Goal: Information Seeking & Learning: Learn about a topic

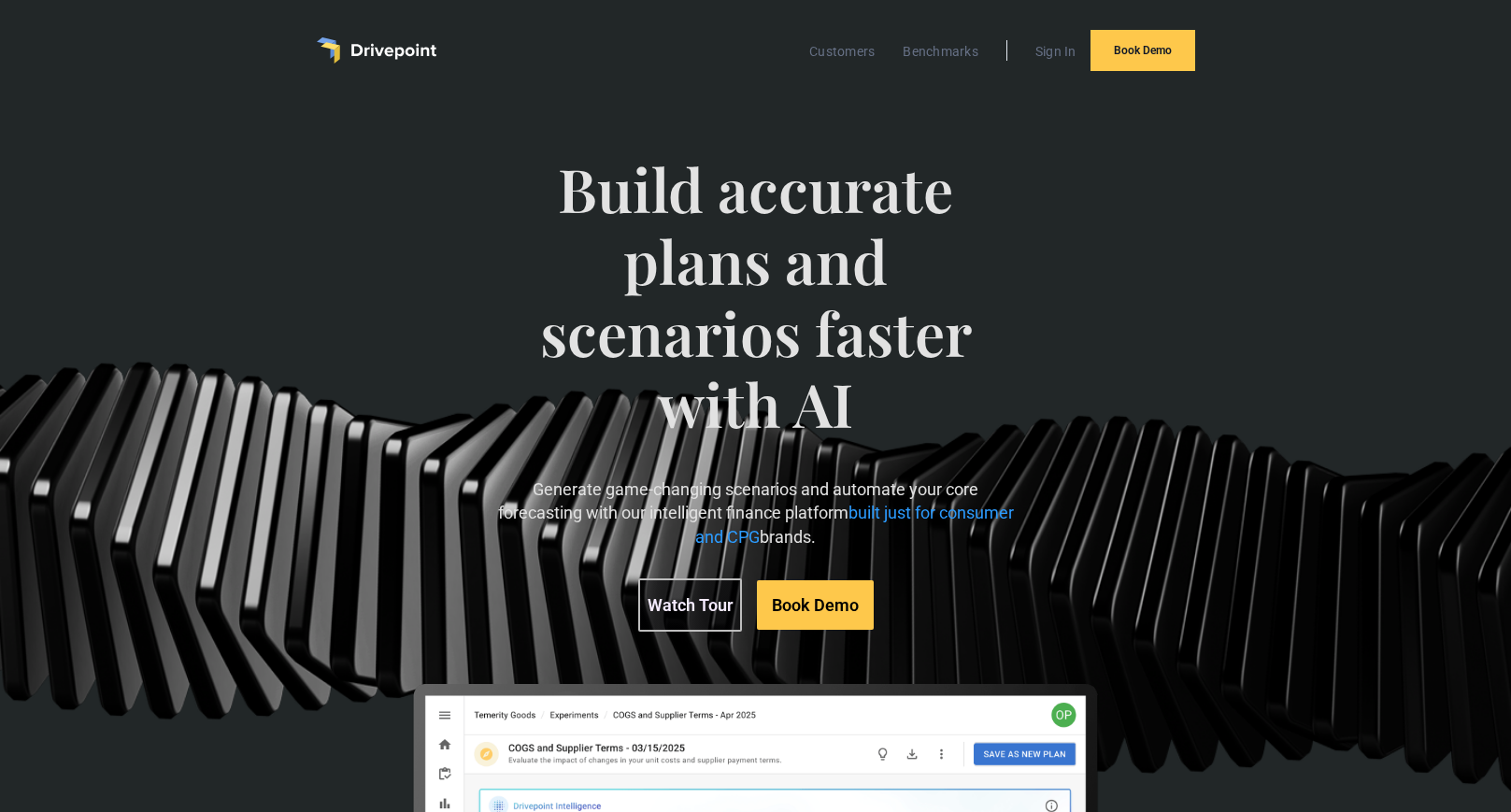
click at [378, 50] on img "home" at bounding box center [376, 50] width 120 height 26
click at [858, 52] on link "Customers" at bounding box center [842, 51] width 84 height 24
click at [948, 51] on link "Benchmarks" at bounding box center [940, 51] width 95 height 24
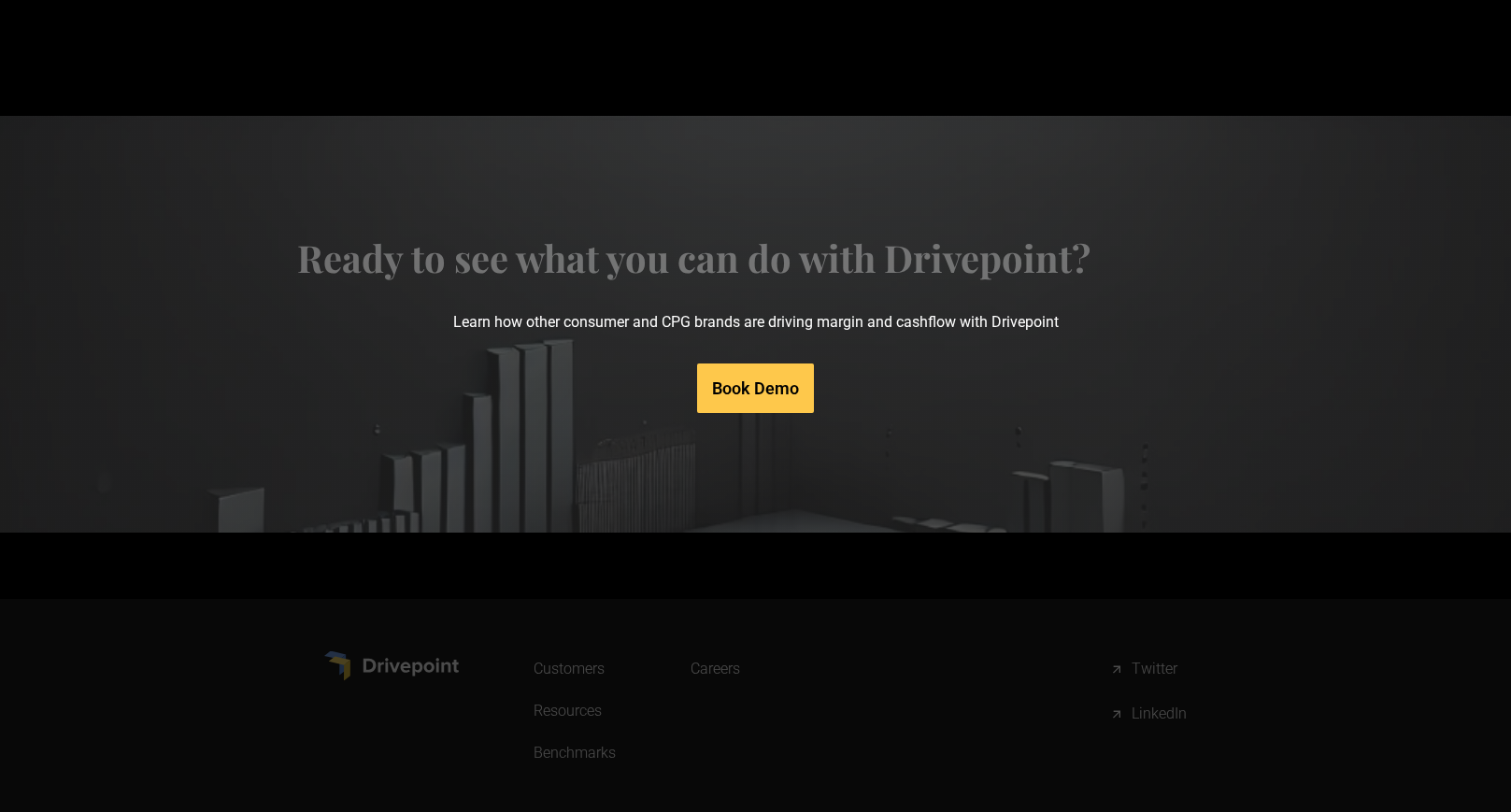
scroll to position [9261, 0]
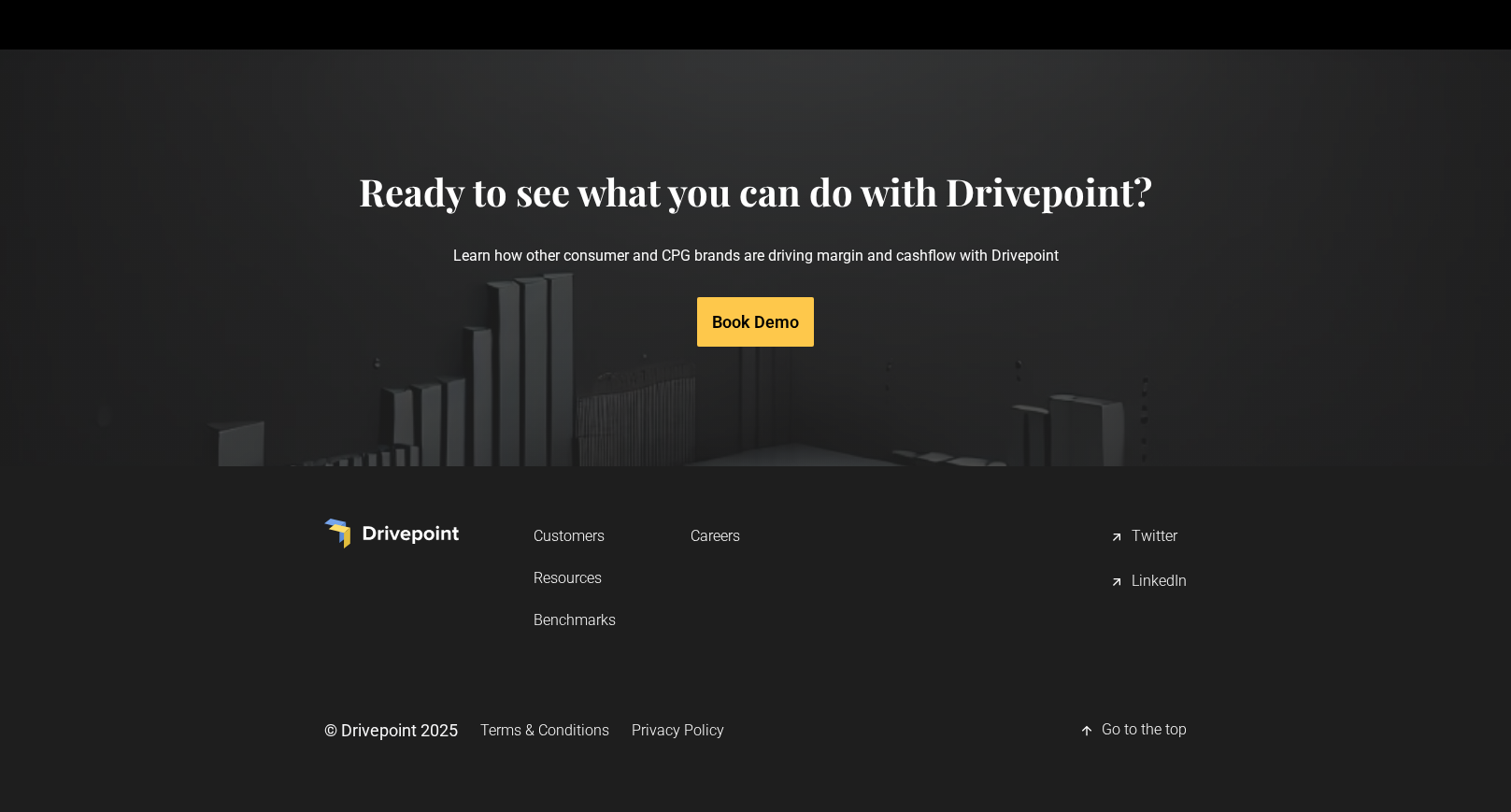
click at [583, 539] on link "Customers" at bounding box center [575, 536] width 82 height 35
click at [725, 536] on link "Careers" at bounding box center [716, 536] width 50 height 35
click at [572, 580] on link "Resources" at bounding box center [575, 578] width 82 height 35
click at [574, 621] on link "Benchmarks" at bounding box center [575, 619] width 82 height 35
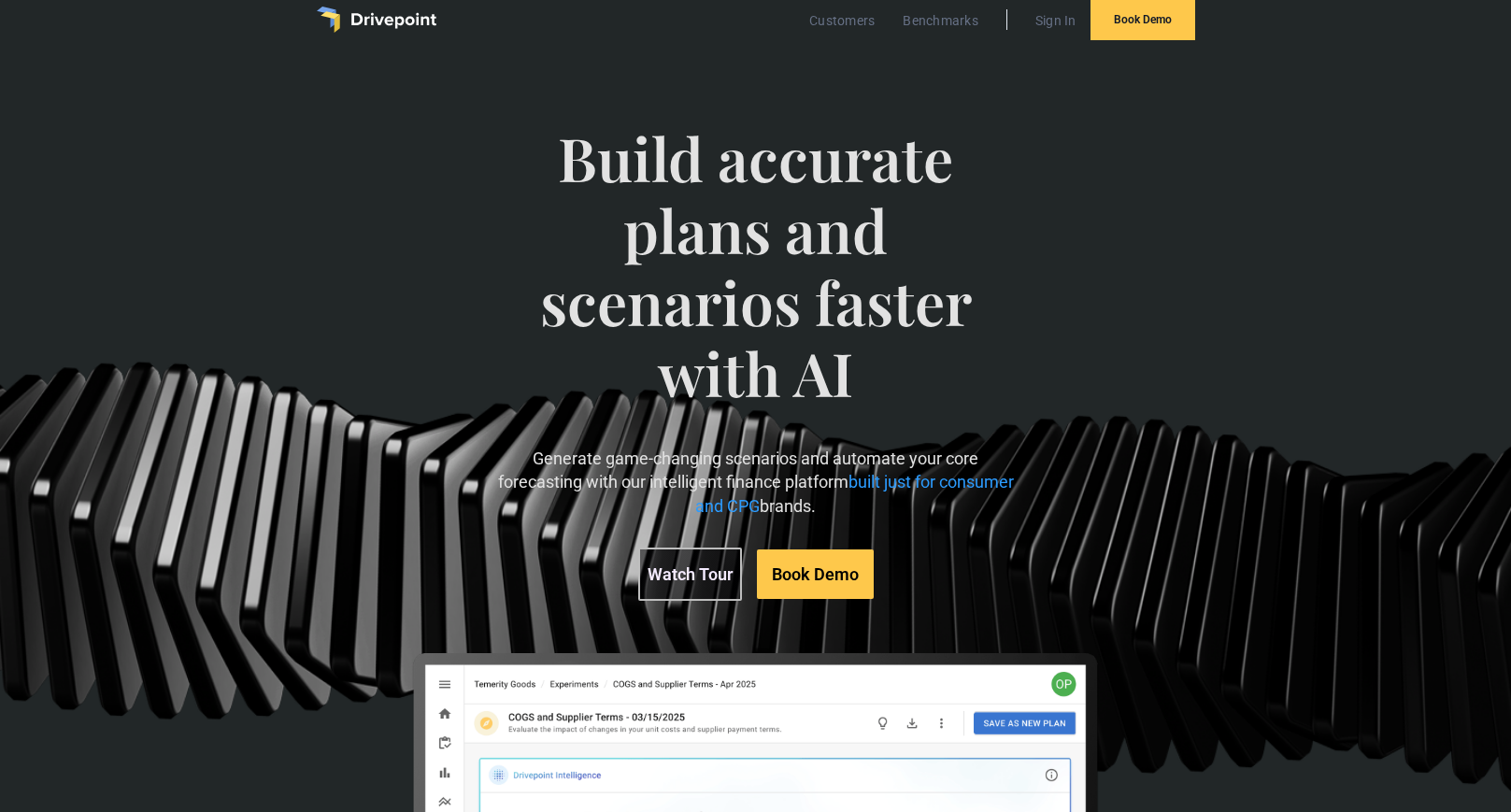
scroll to position [0, 0]
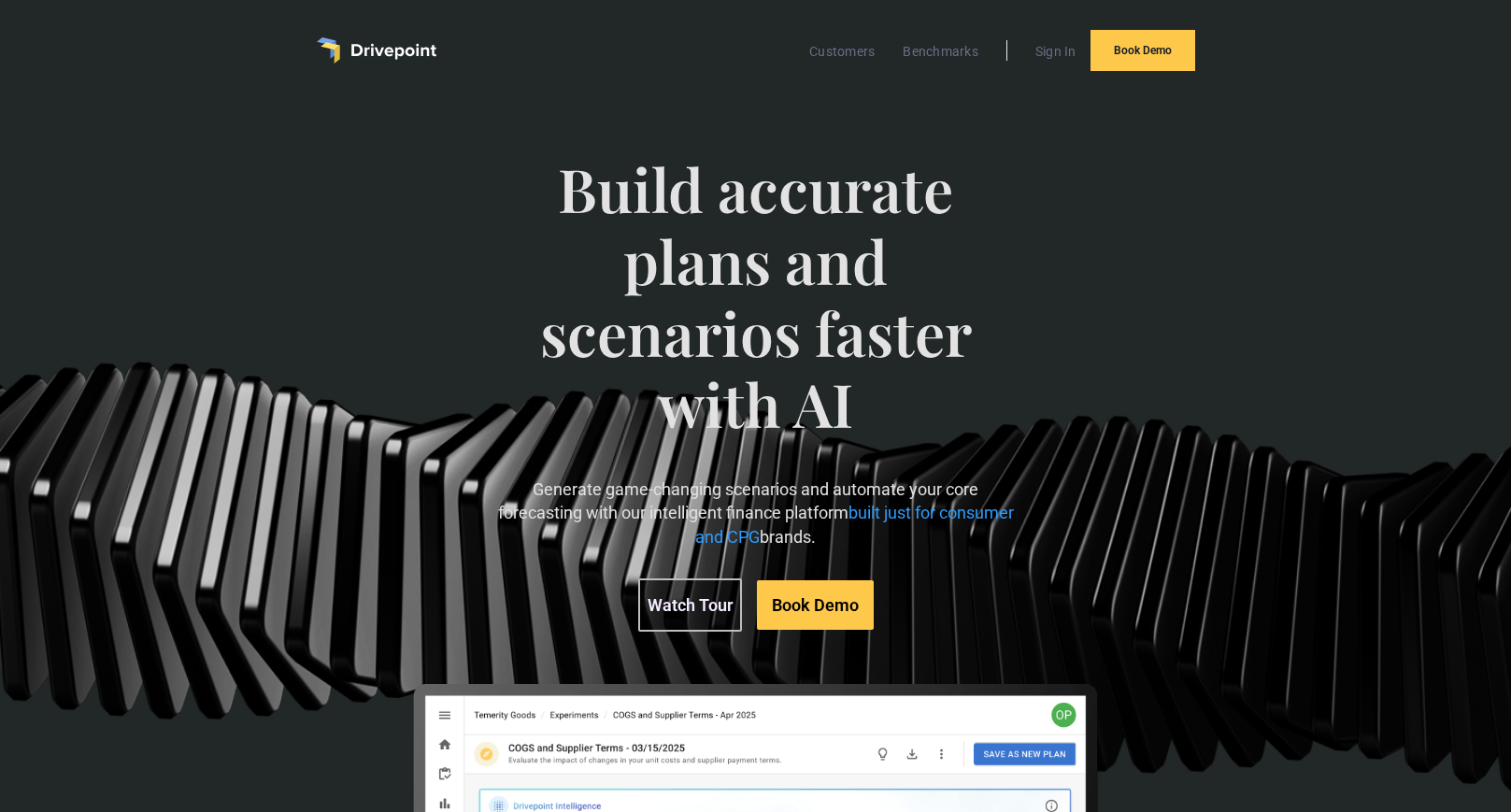
click at [874, 233] on span "Build accurate plans and scenarios faster with AI" at bounding box center [756, 315] width 517 height 324
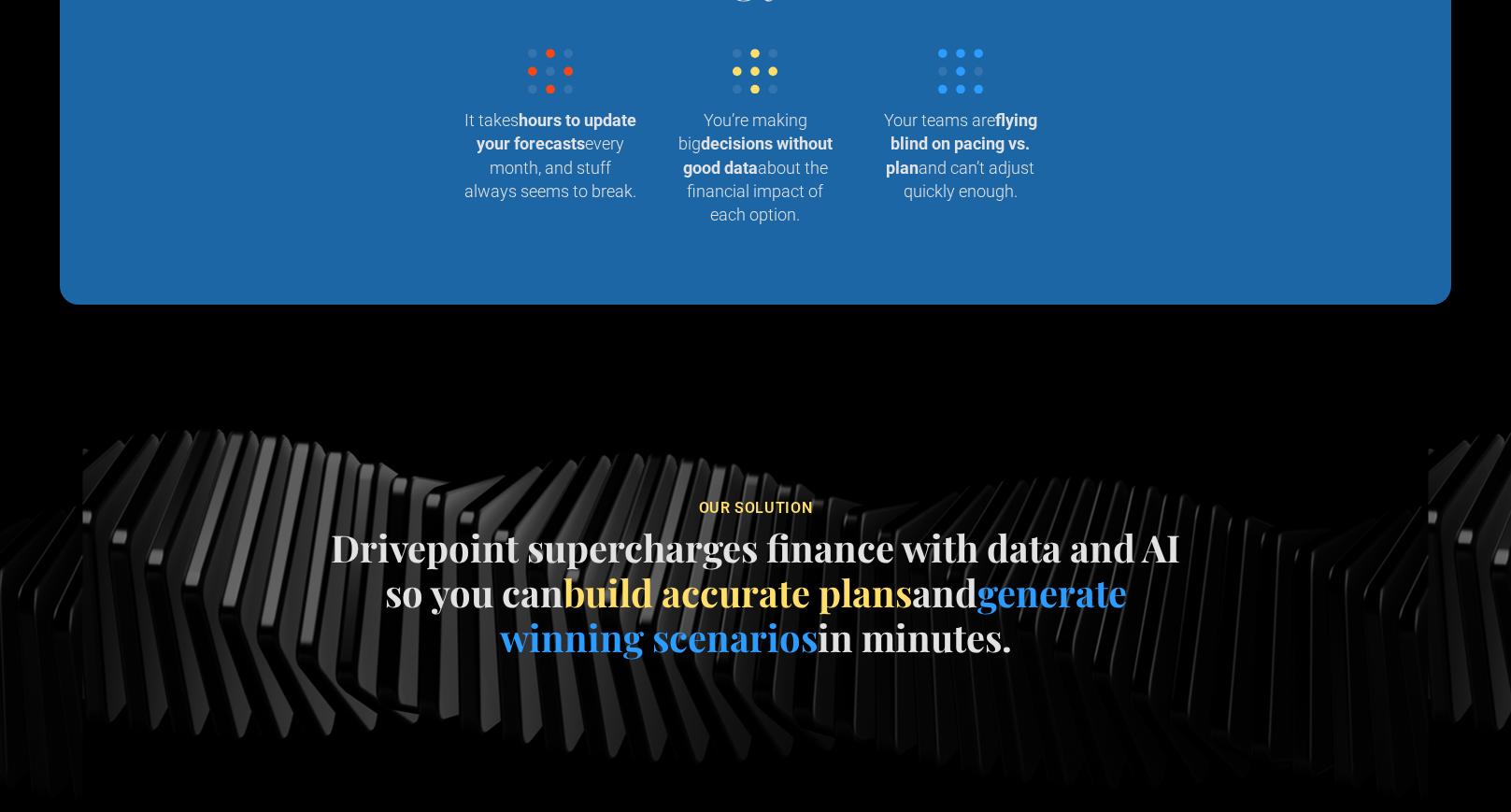
scroll to position [2146, 0]
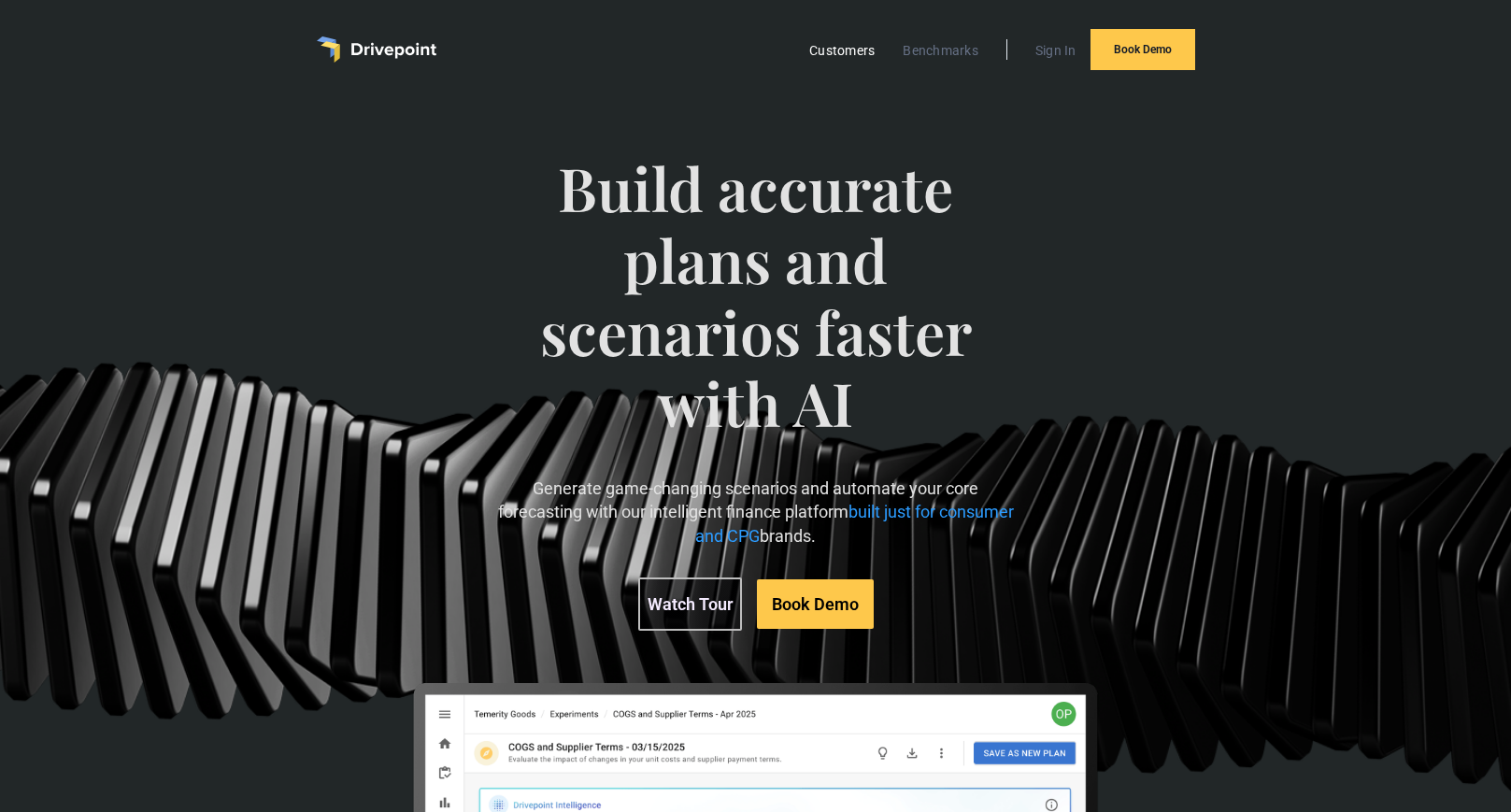
click at [849, 51] on link "Customers" at bounding box center [842, 50] width 84 height 24
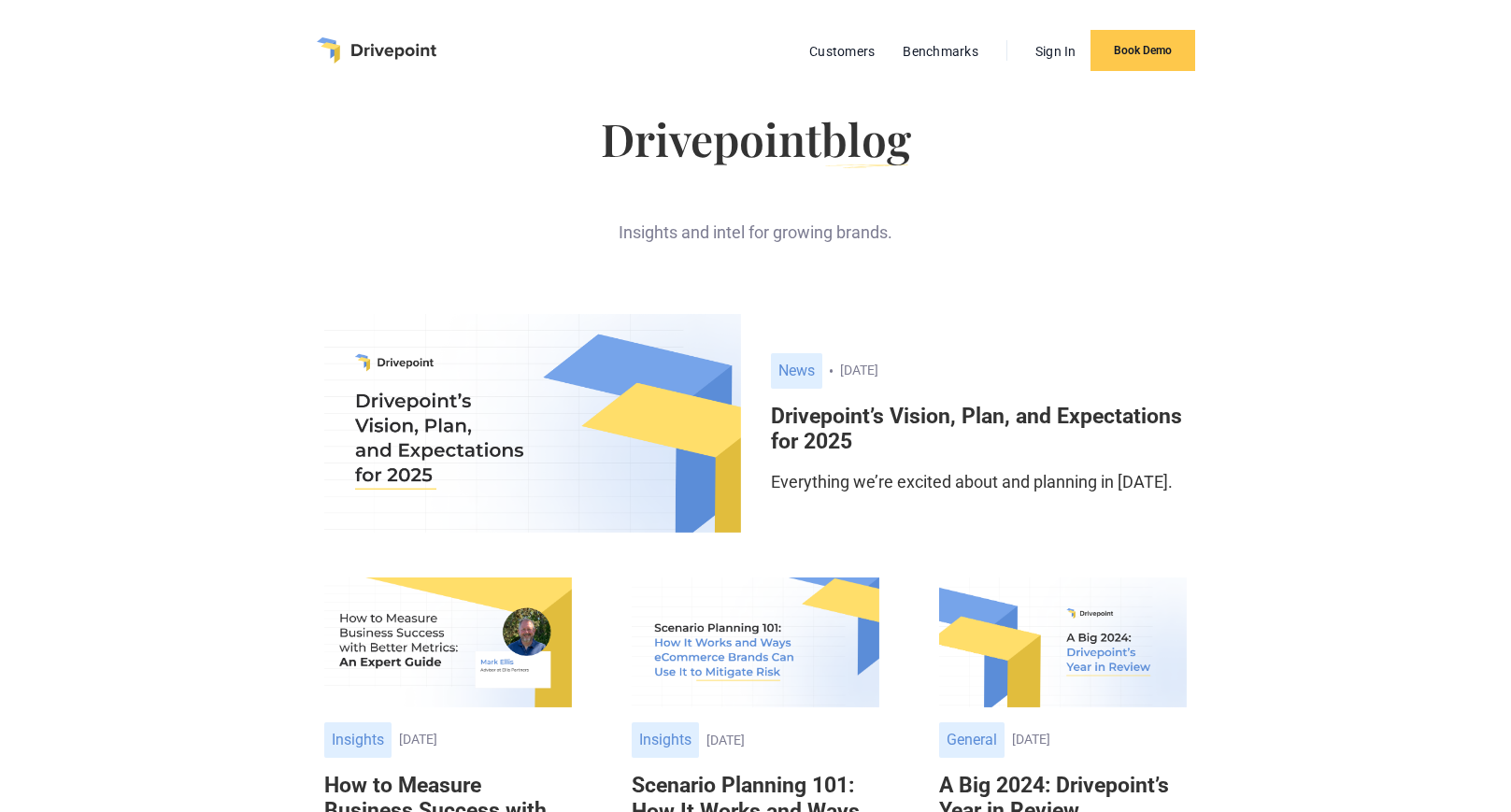
click at [1045, 414] on h6 "Drivepoint’s Vision, Plan, and Expectations for 2025" at bounding box center [978, 428] width 416 height 51
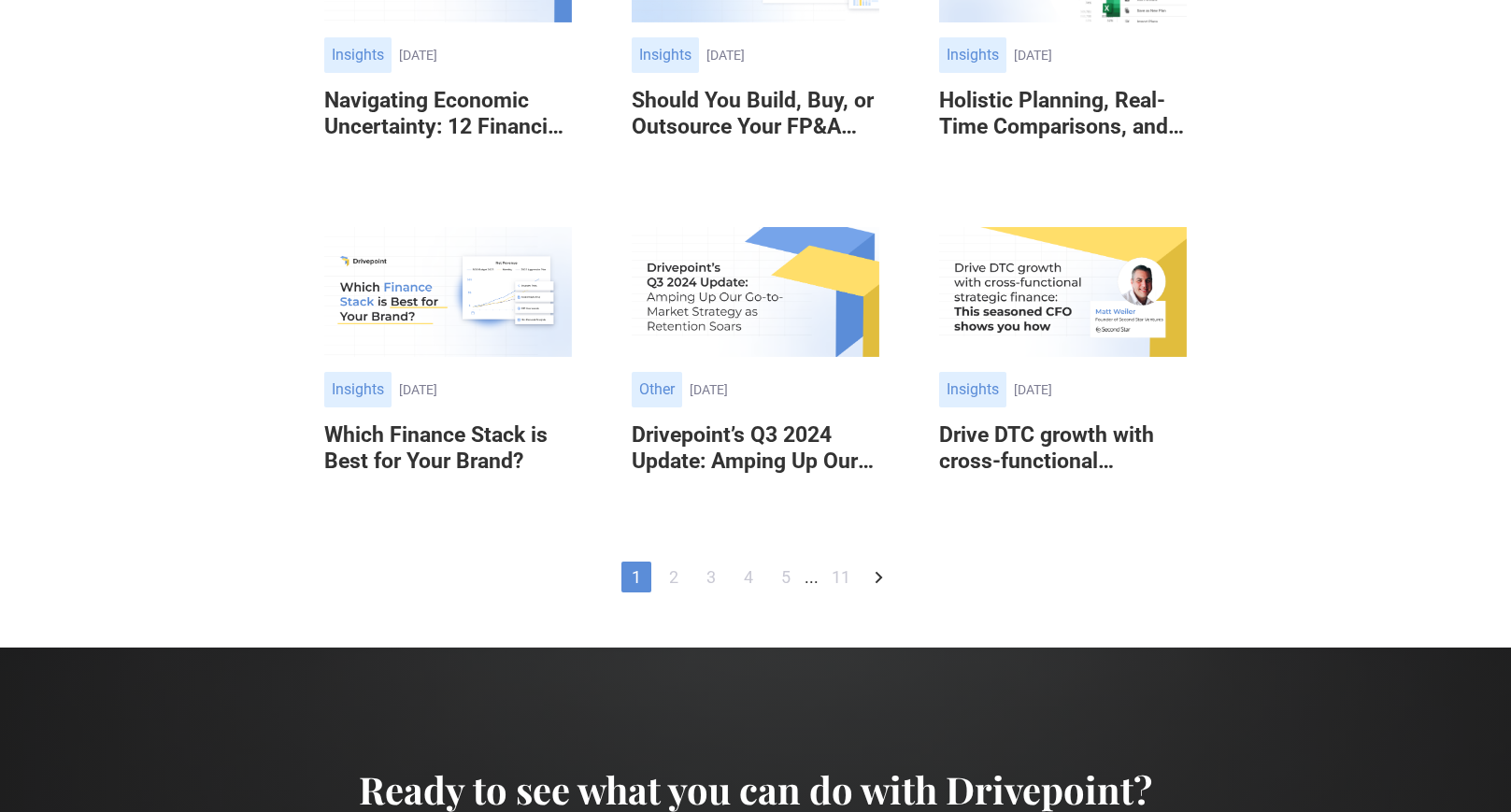
scroll to position [1618, 0]
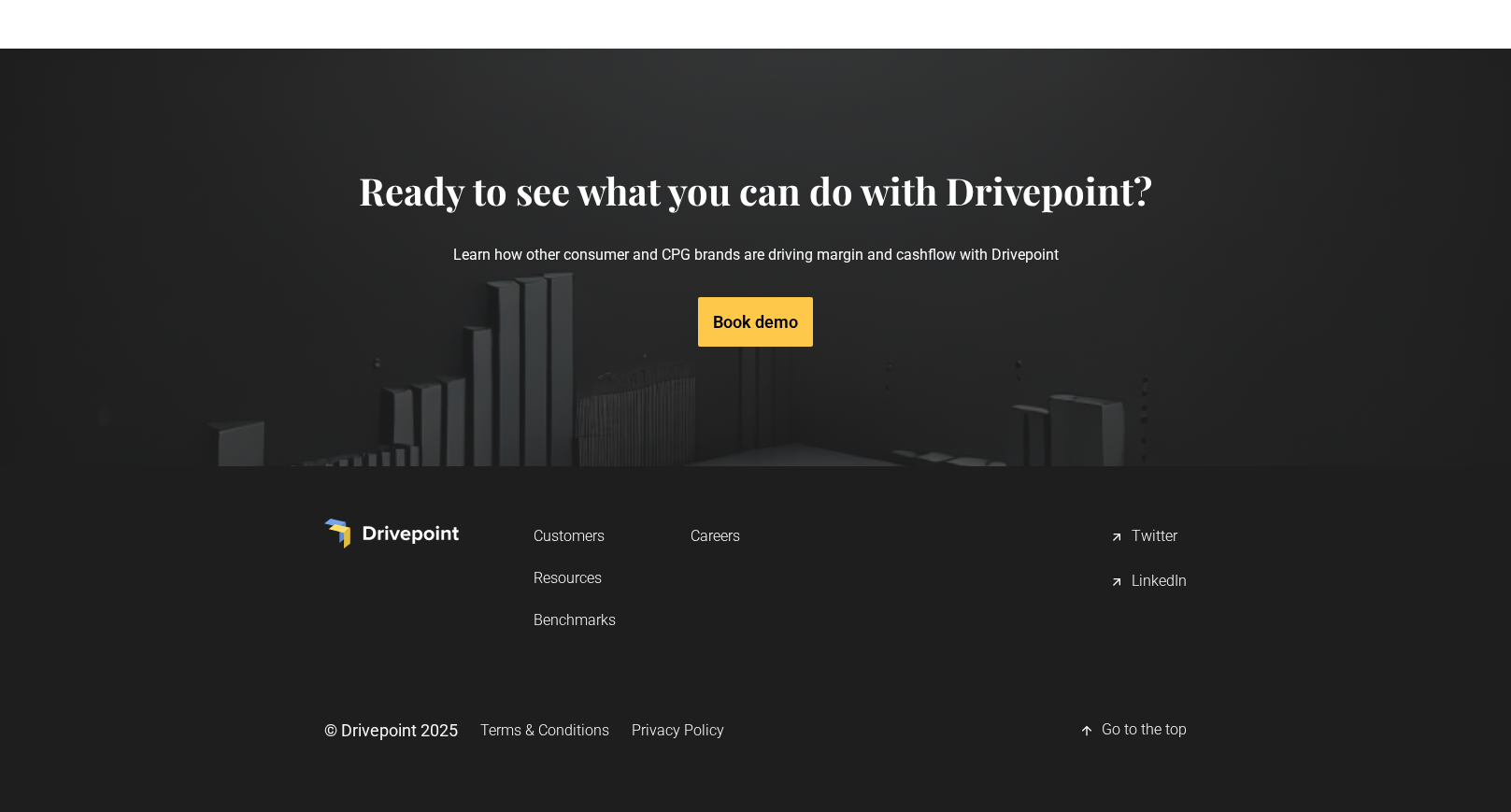
click at [564, 582] on link "Resources" at bounding box center [575, 578] width 82 height 35
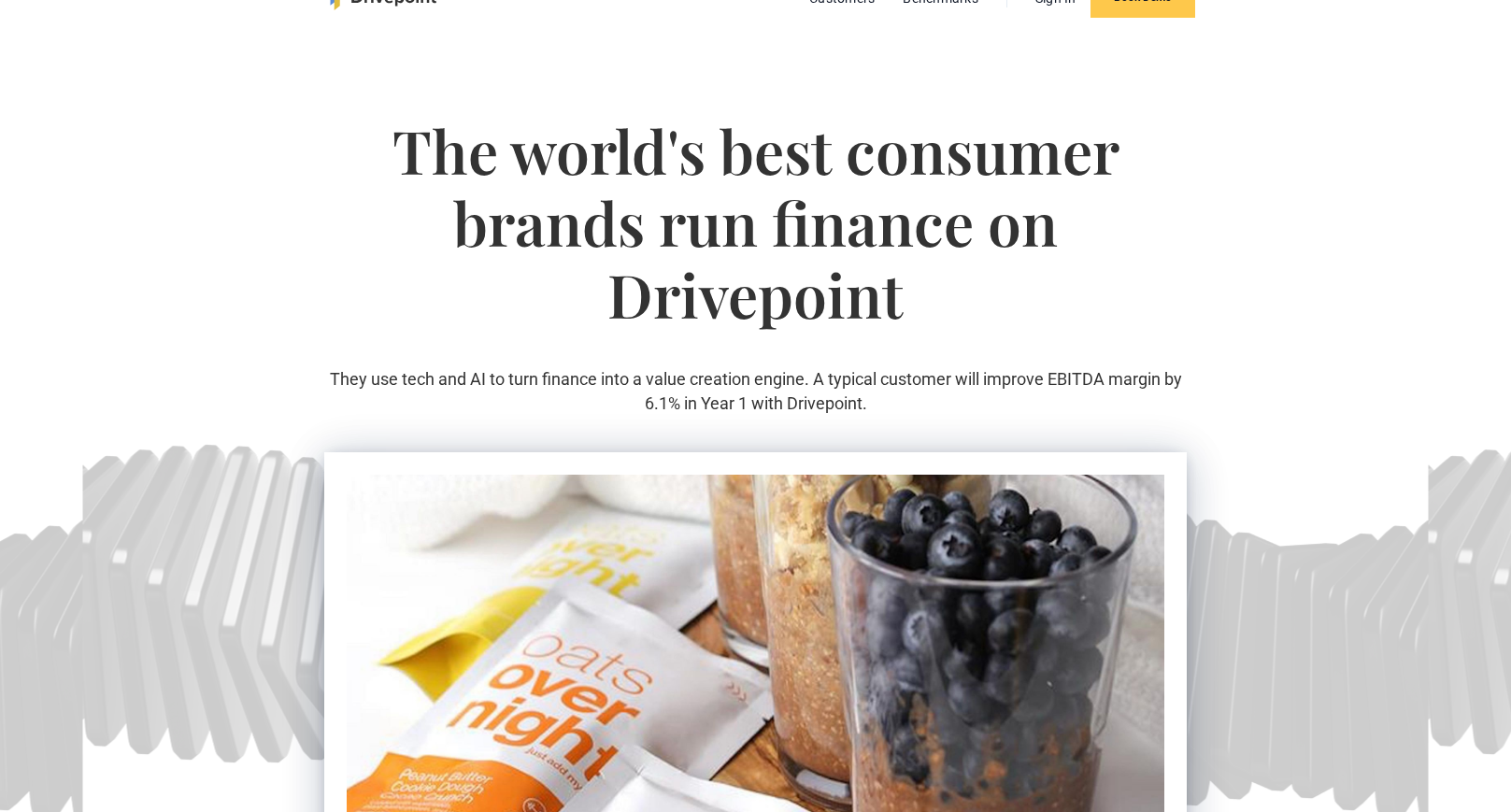
scroll to position [56, 0]
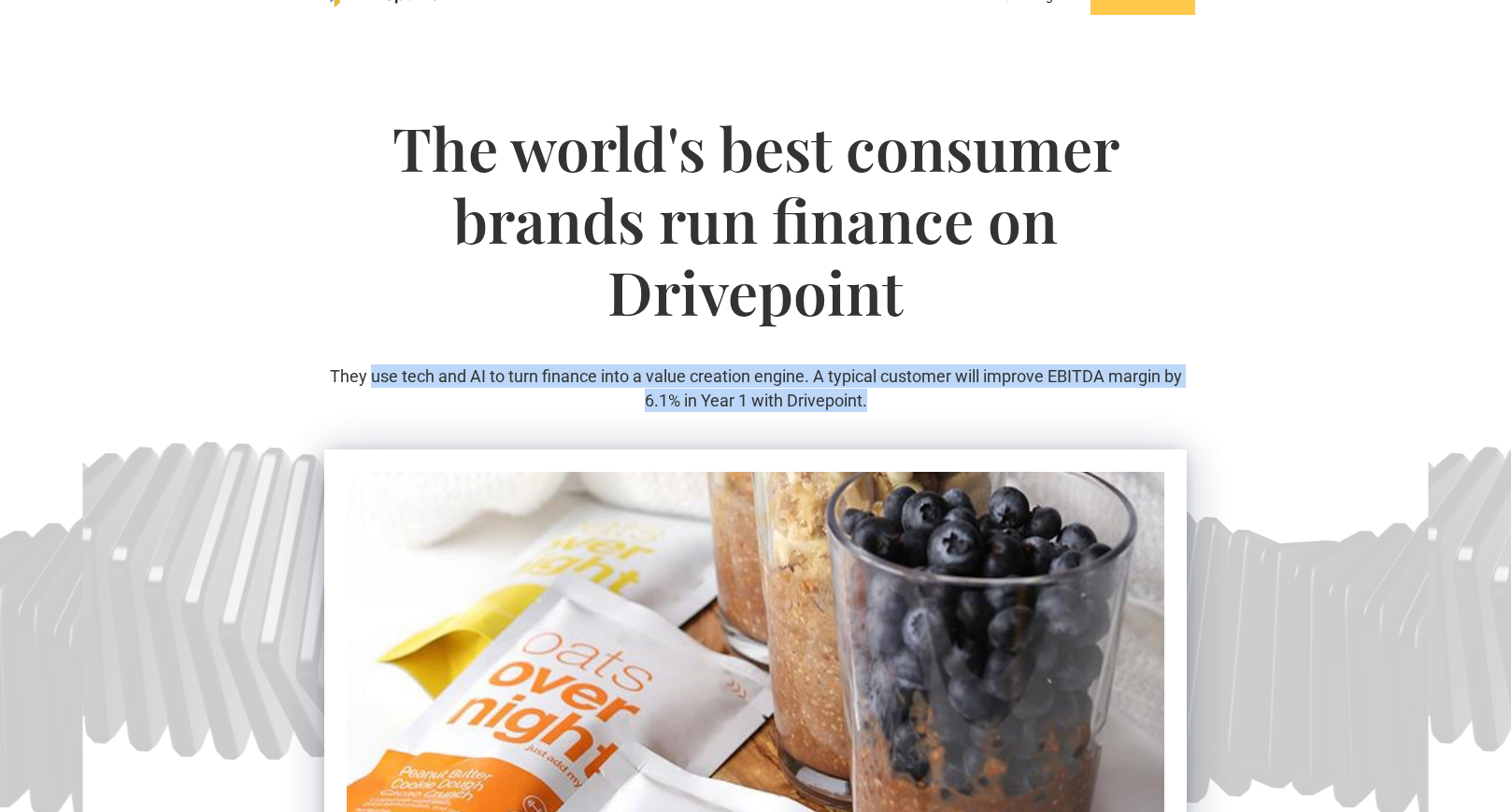
drag, startPoint x: 369, startPoint y: 377, endPoint x: 883, endPoint y: 394, distance: 514.3
click at [883, 394] on p "They use tech and AI to turn finance into a value creation engine. A typical cu…" at bounding box center [755, 387] width 861 height 47
copy p "use tech and AI to turn finance into a value creation engine. A typical custome…"
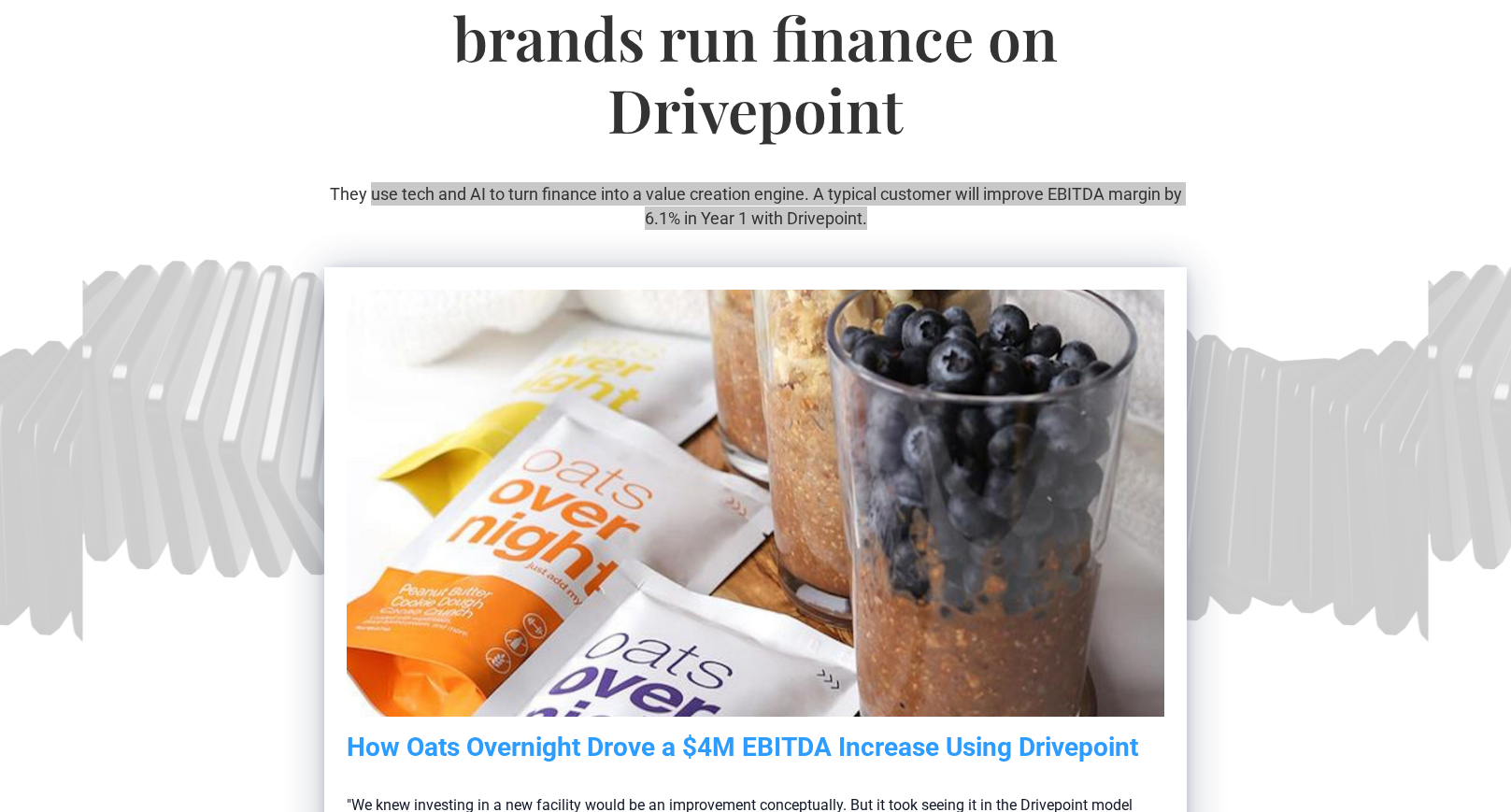
scroll to position [0, 0]
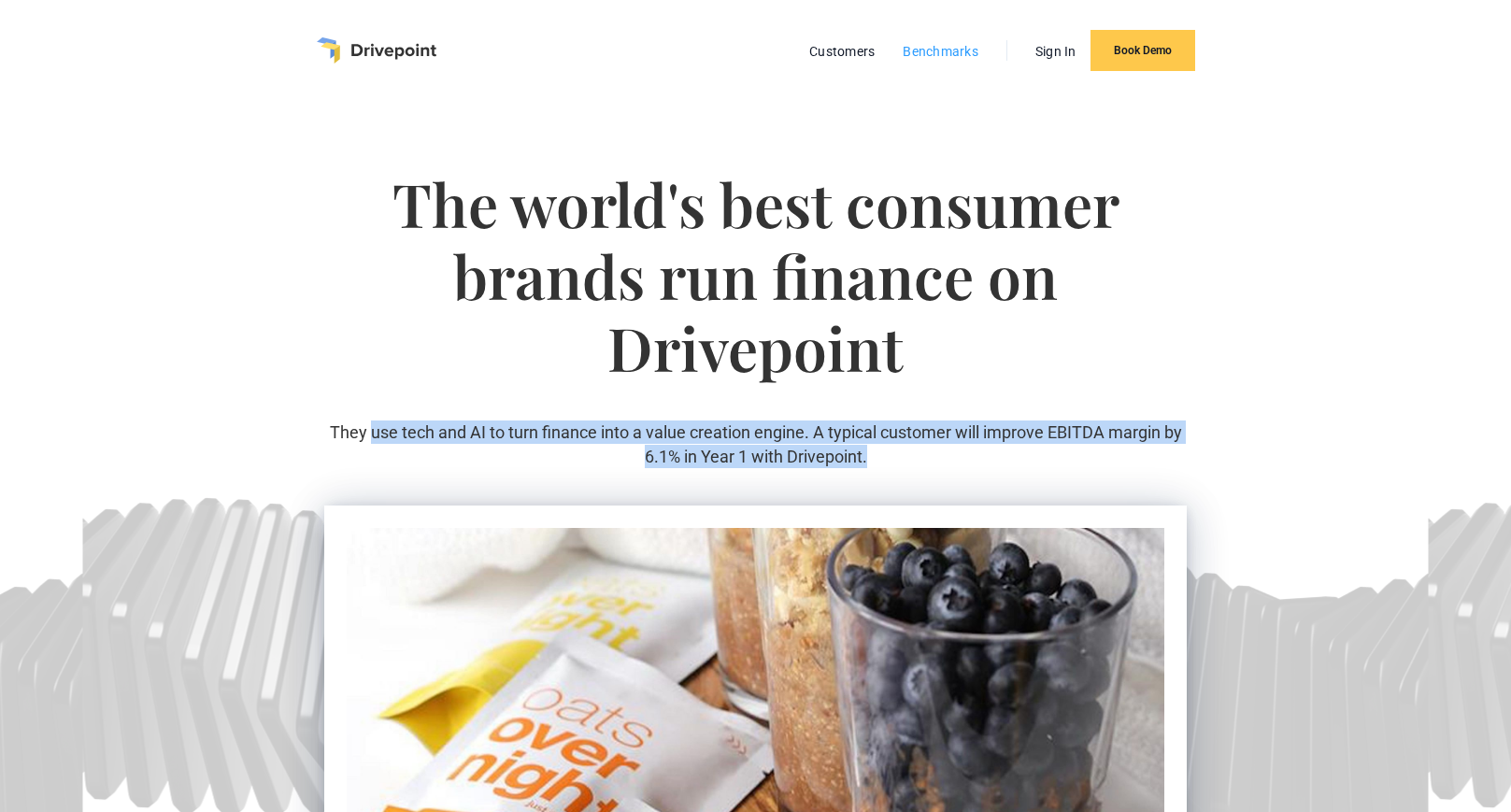
click at [963, 55] on link "Benchmarks" at bounding box center [940, 51] width 95 height 24
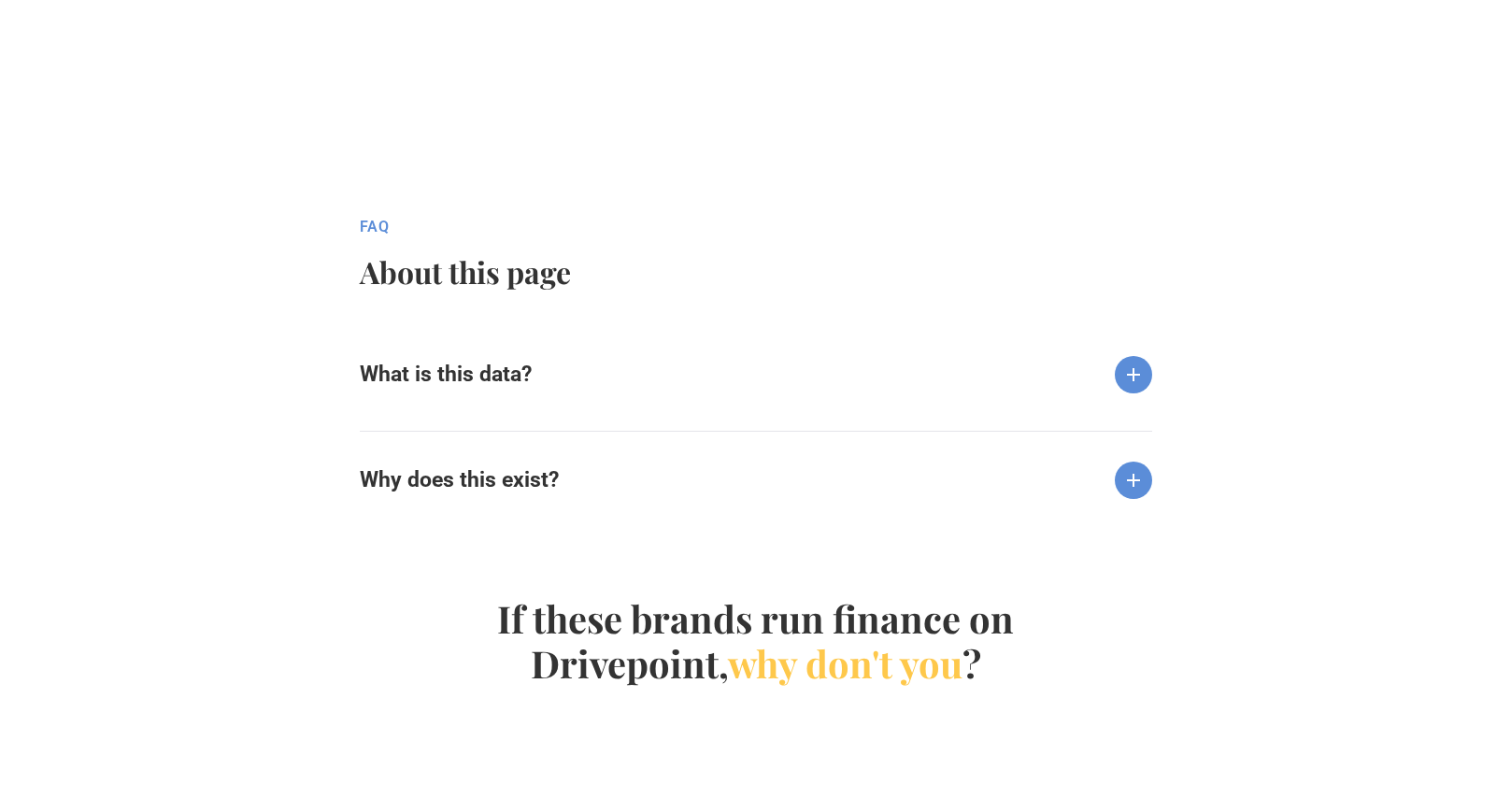
scroll to position [1800, 0]
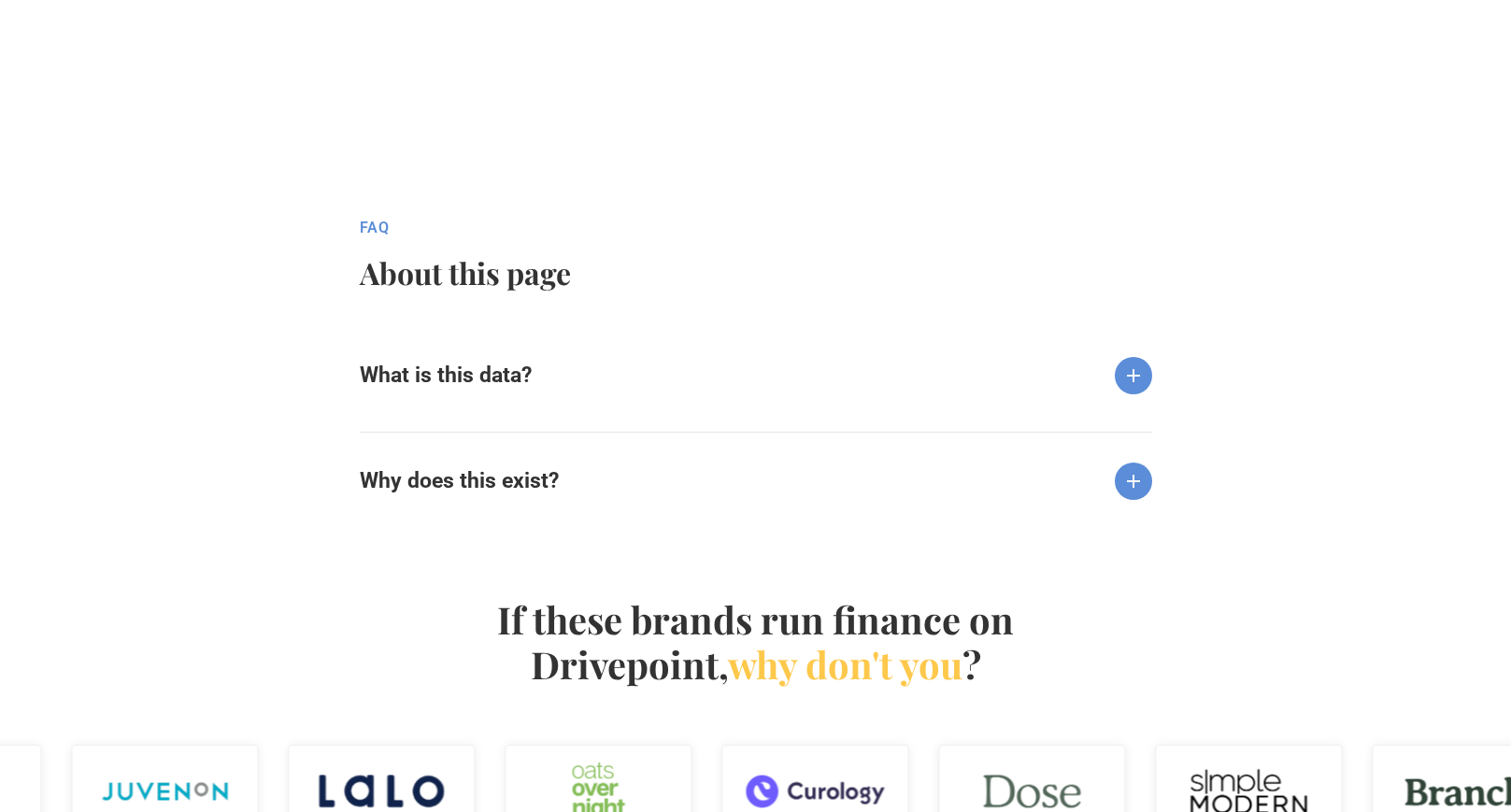
click at [1137, 376] on img at bounding box center [1133, 375] width 37 height 37
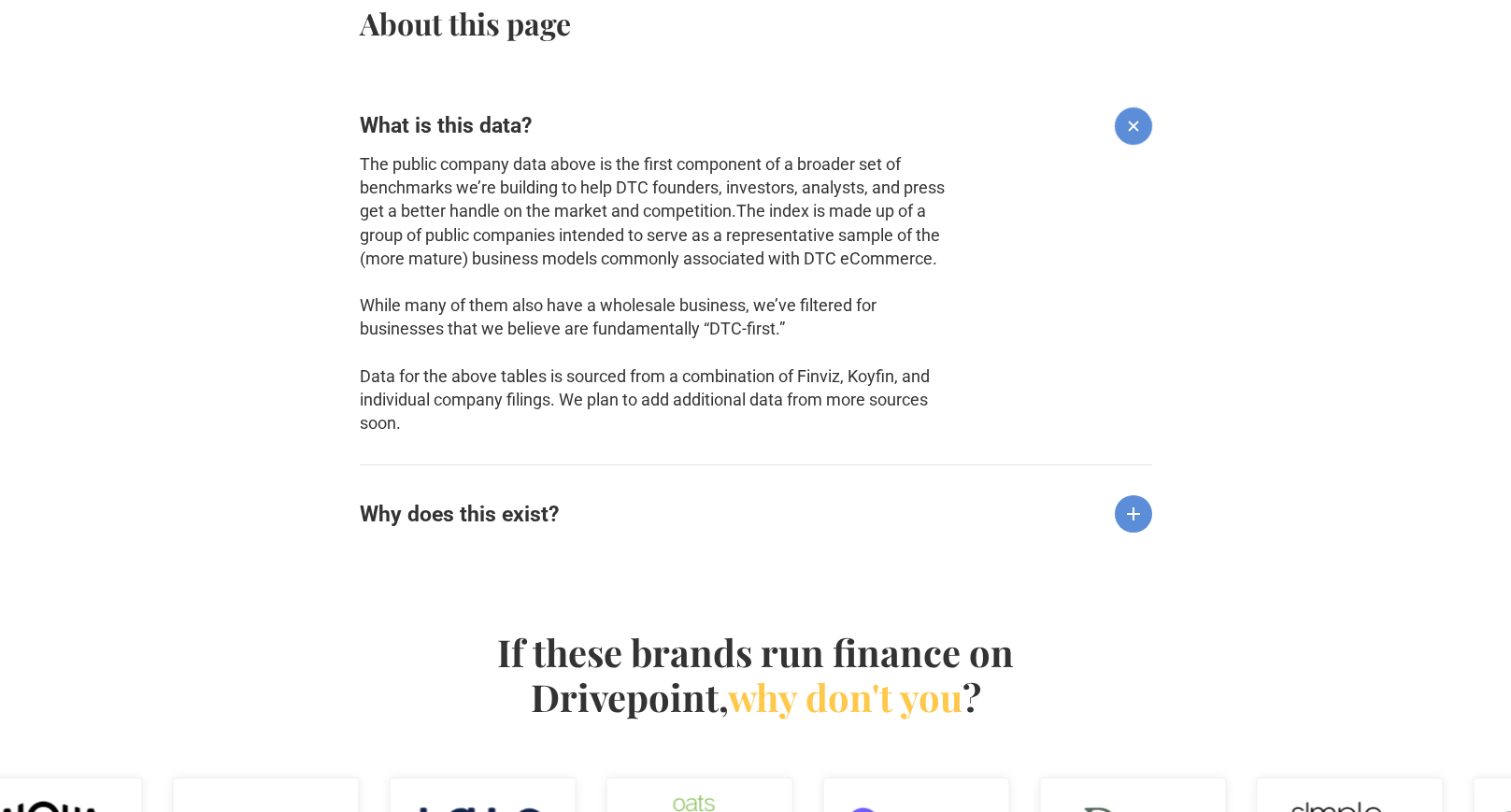
scroll to position [2052, 0]
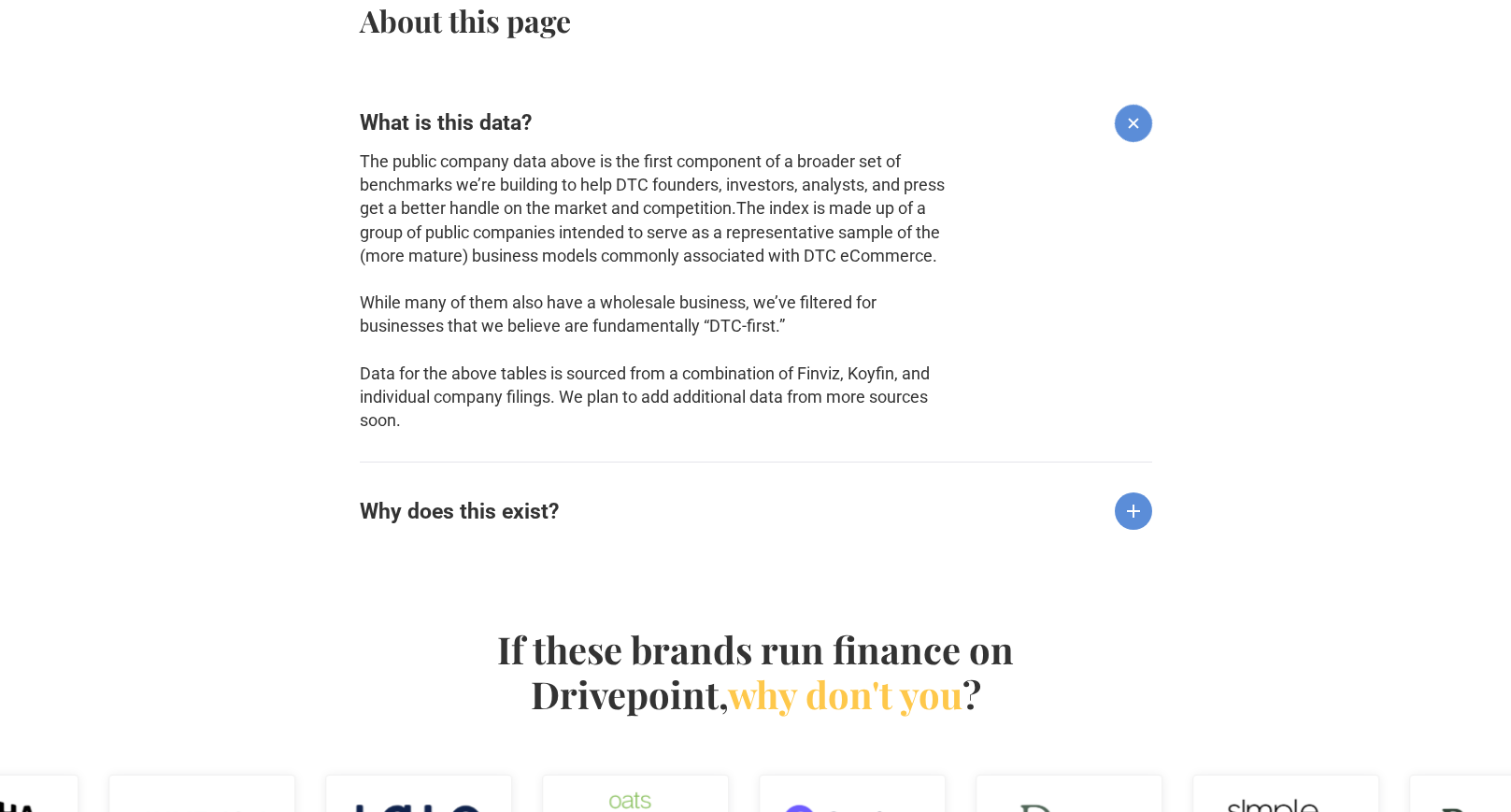
click at [1138, 523] on img at bounding box center [1133, 510] width 37 height 37
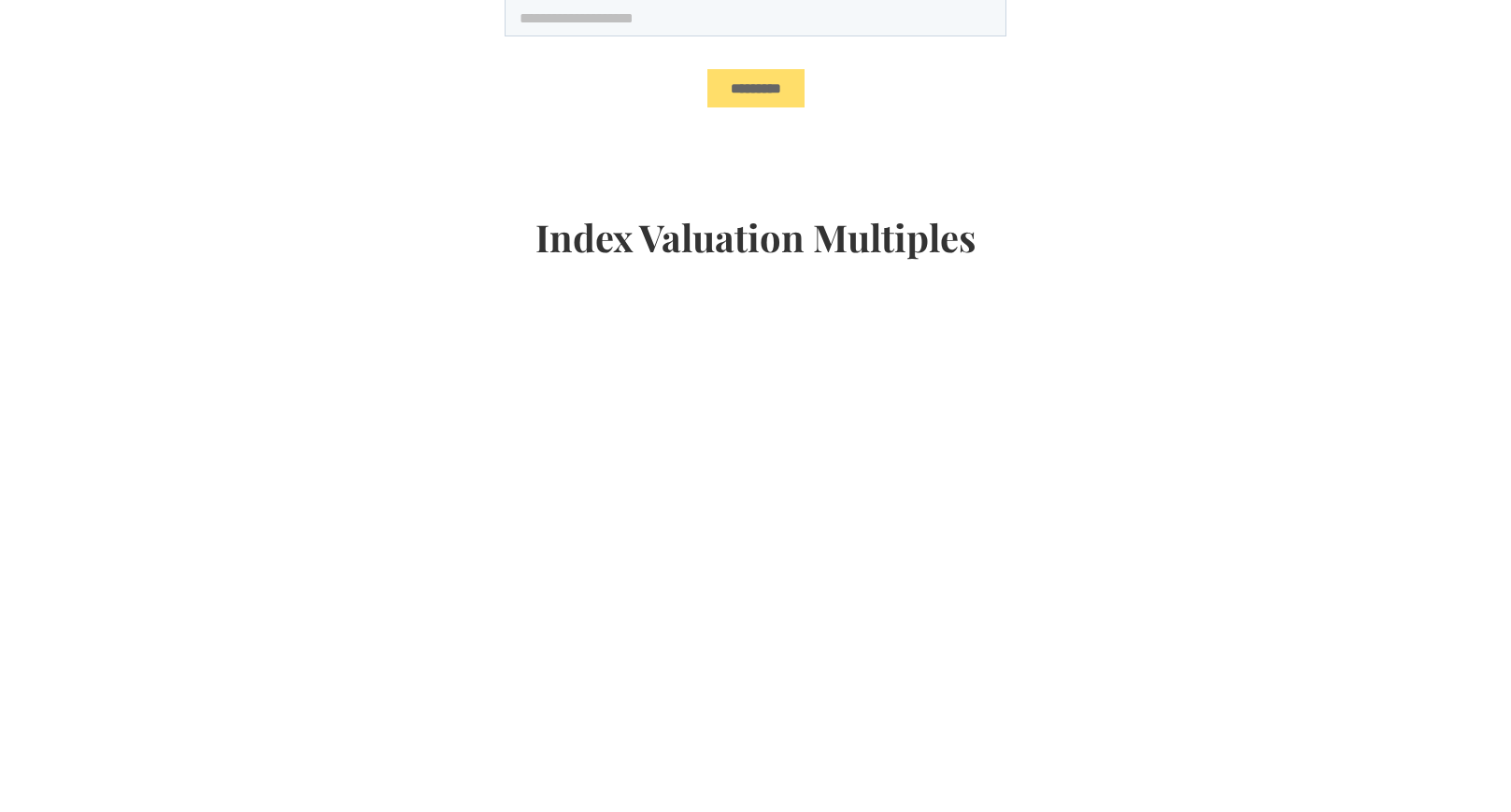
scroll to position [0, 0]
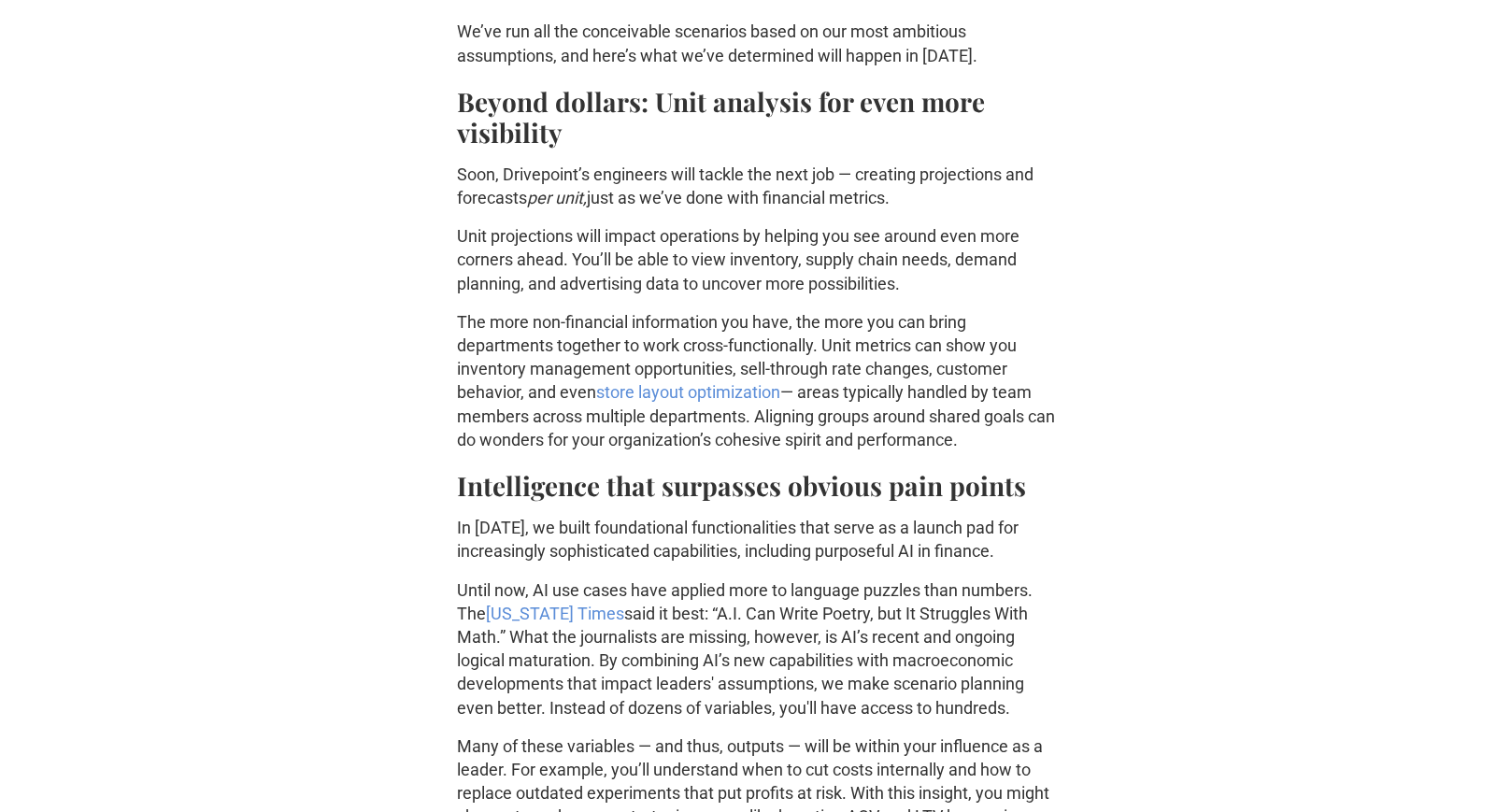
scroll to position [987, 0]
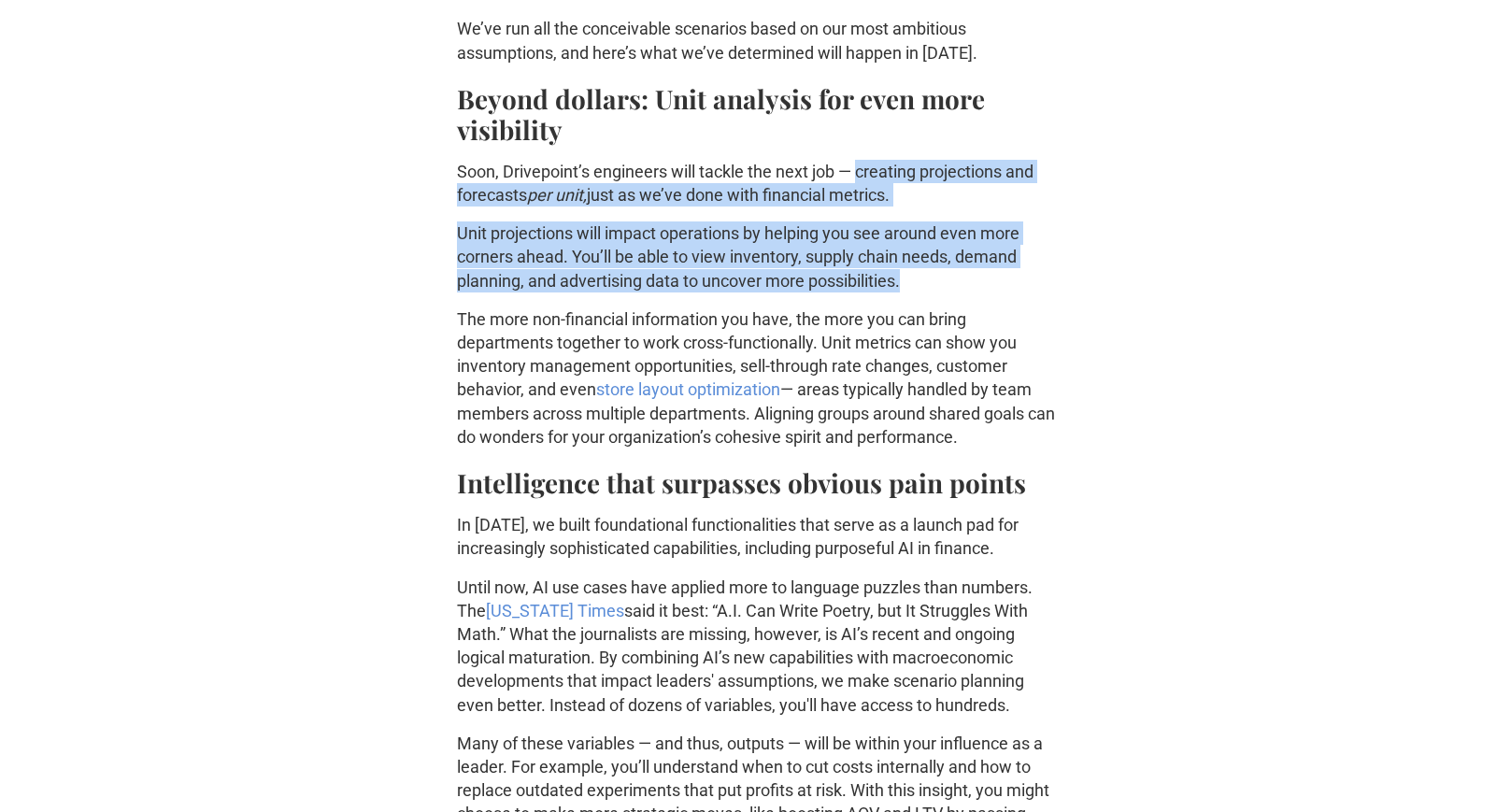
drag, startPoint x: 860, startPoint y: 172, endPoint x: 920, endPoint y: 271, distance: 115.8
click at [634, 199] on p "Soon, Drivepoint’s engineers will tackle the next job — creating projections an…" at bounding box center [756, 183] width 598 height 47
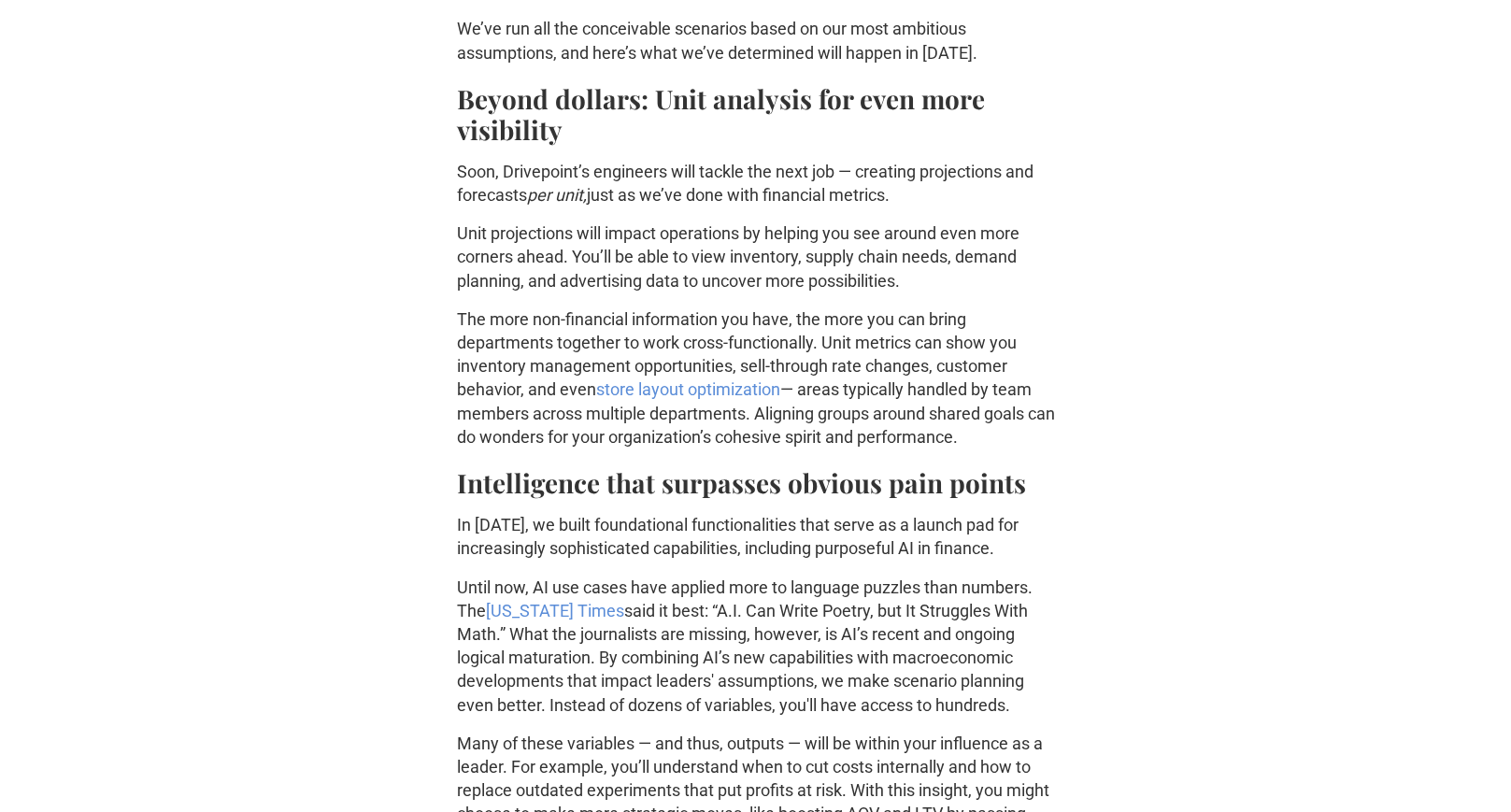
drag, startPoint x: 456, startPoint y: 171, endPoint x: 966, endPoint y: 188, distance: 510.3
click at [966, 188] on p "Soon, Drivepoint’s engineers will tackle the next job — creating projections an…" at bounding box center [756, 183] width 598 height 47
copy p "Soon, Drivepoint’s engineers will tackle the next job — creating projections an…"
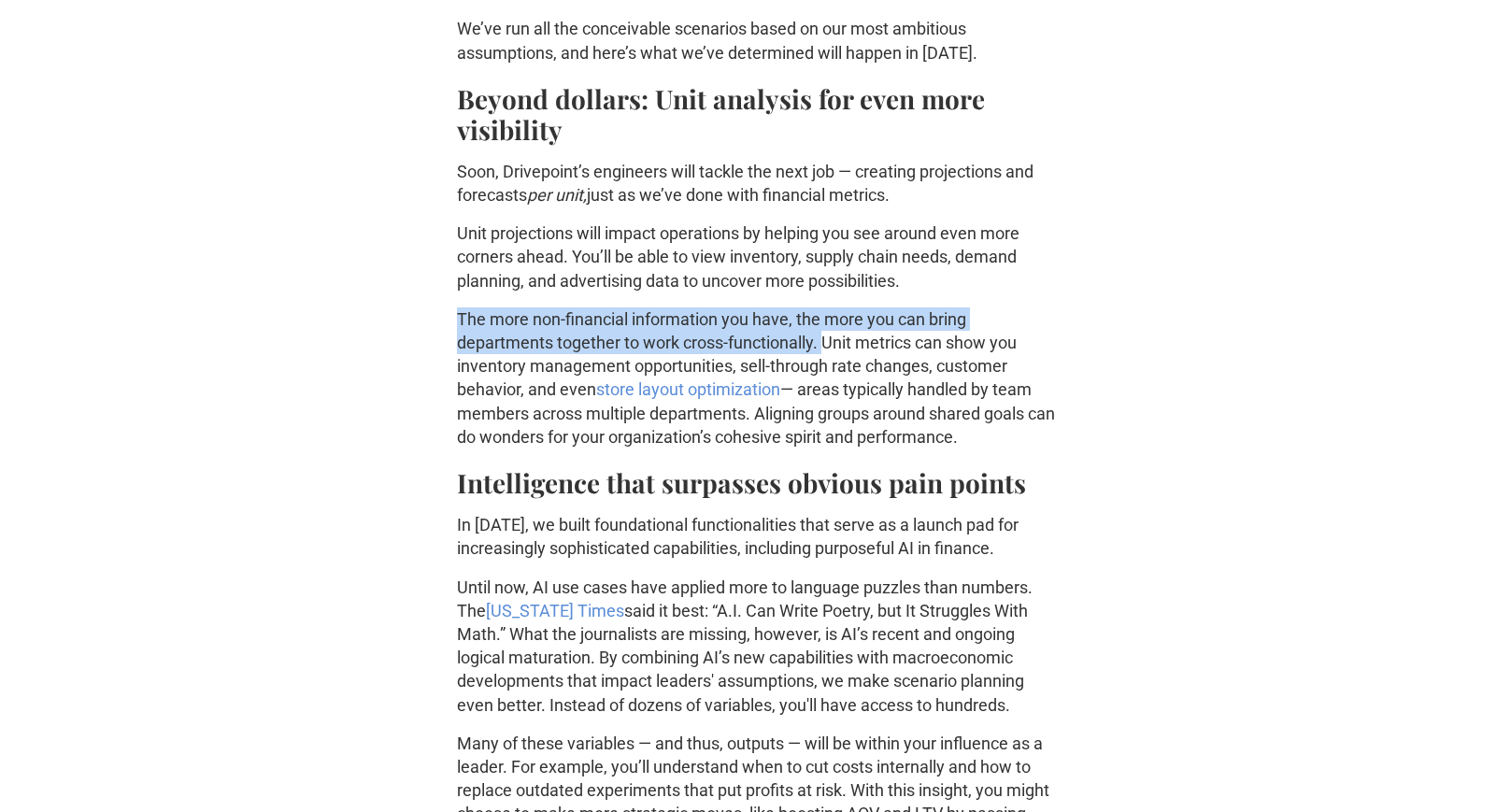
drag, startPoint x: 457, startPoint y: 322, endPoint x: 824, endPoint y: 339, distance: 367.4
click at [824, 339] on p "The more non-financial information you have, the more you can bring departments…" at bounding box center [756, 377] width 598 height 141
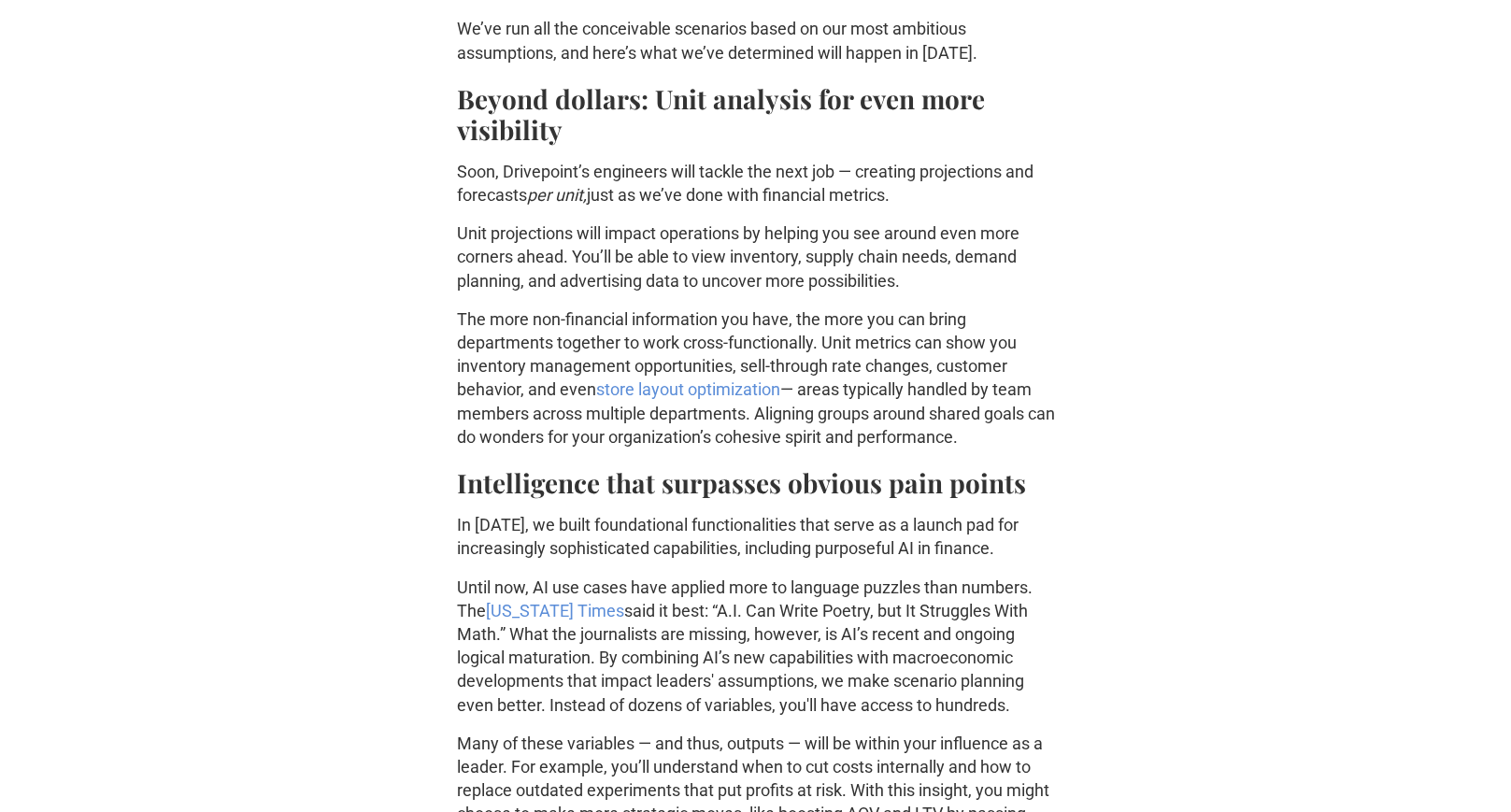
click at [666, 251] on p "Unit projections will impact operations by helping you see around even more cor…" at bounding box center [756, 256] width 598 height 71
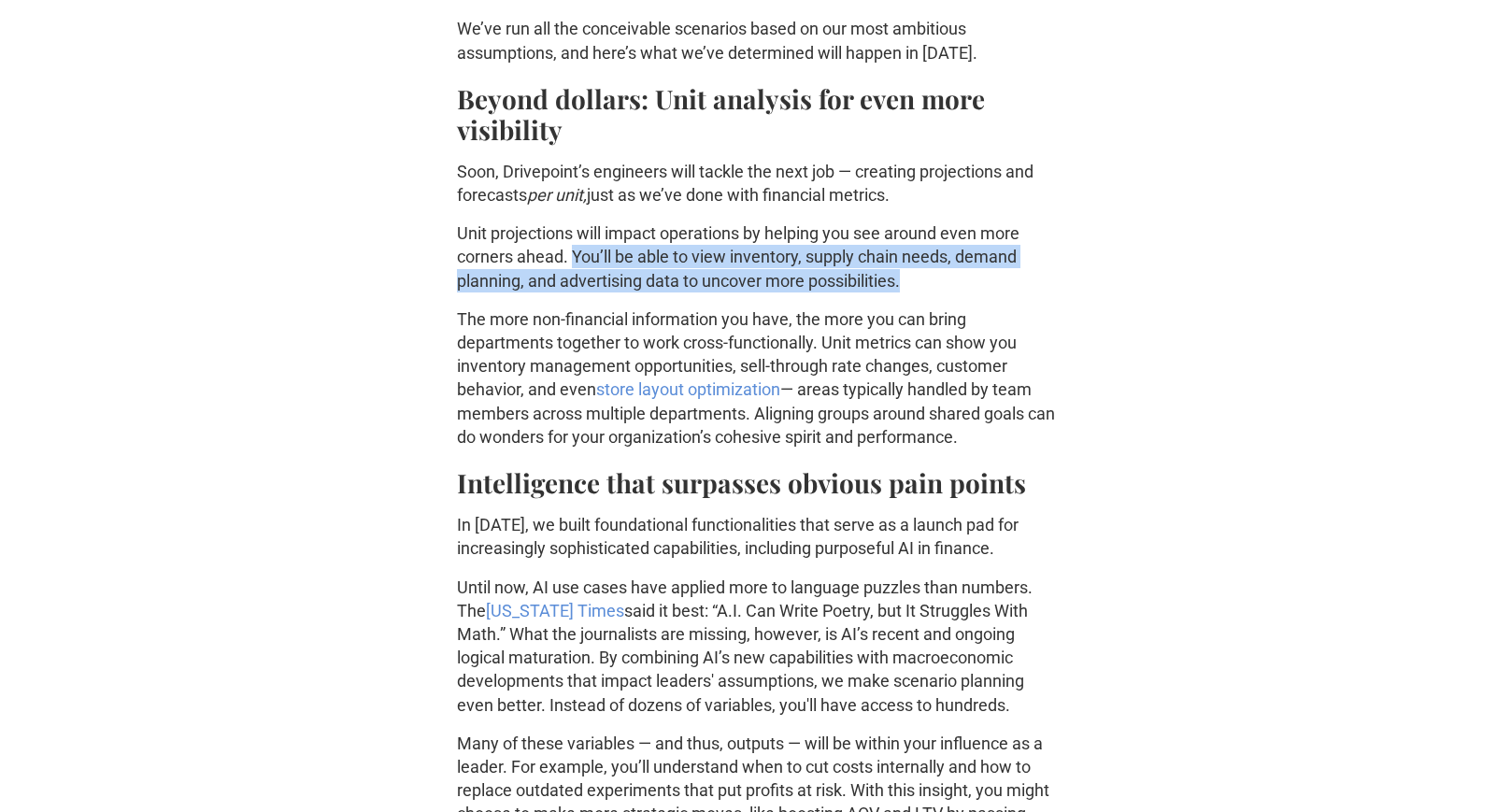
drag, startPoint x: 573, startPoint y: 254, endPoint x: 961, endPoint y: 283, distance: 389.1
click at [961, 283] on p "Unit projections will impact operations by helping you see around even more cor…" at bounding box center [756, 256] width 598 height 71
copy p "You’ll be able to view inventory, supply chain needs, demand planning, and adve…"
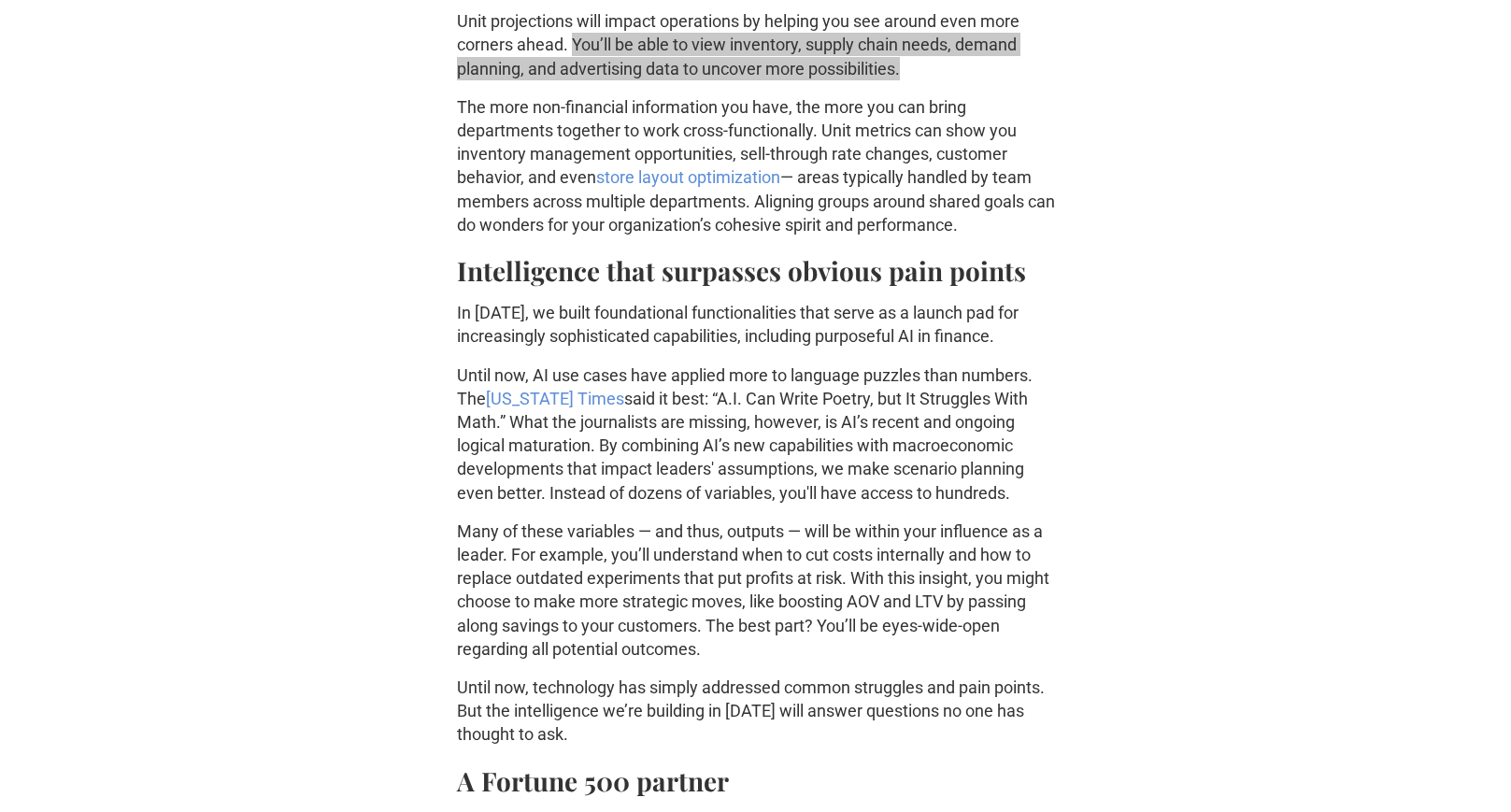
scroll to position [1203, 0]
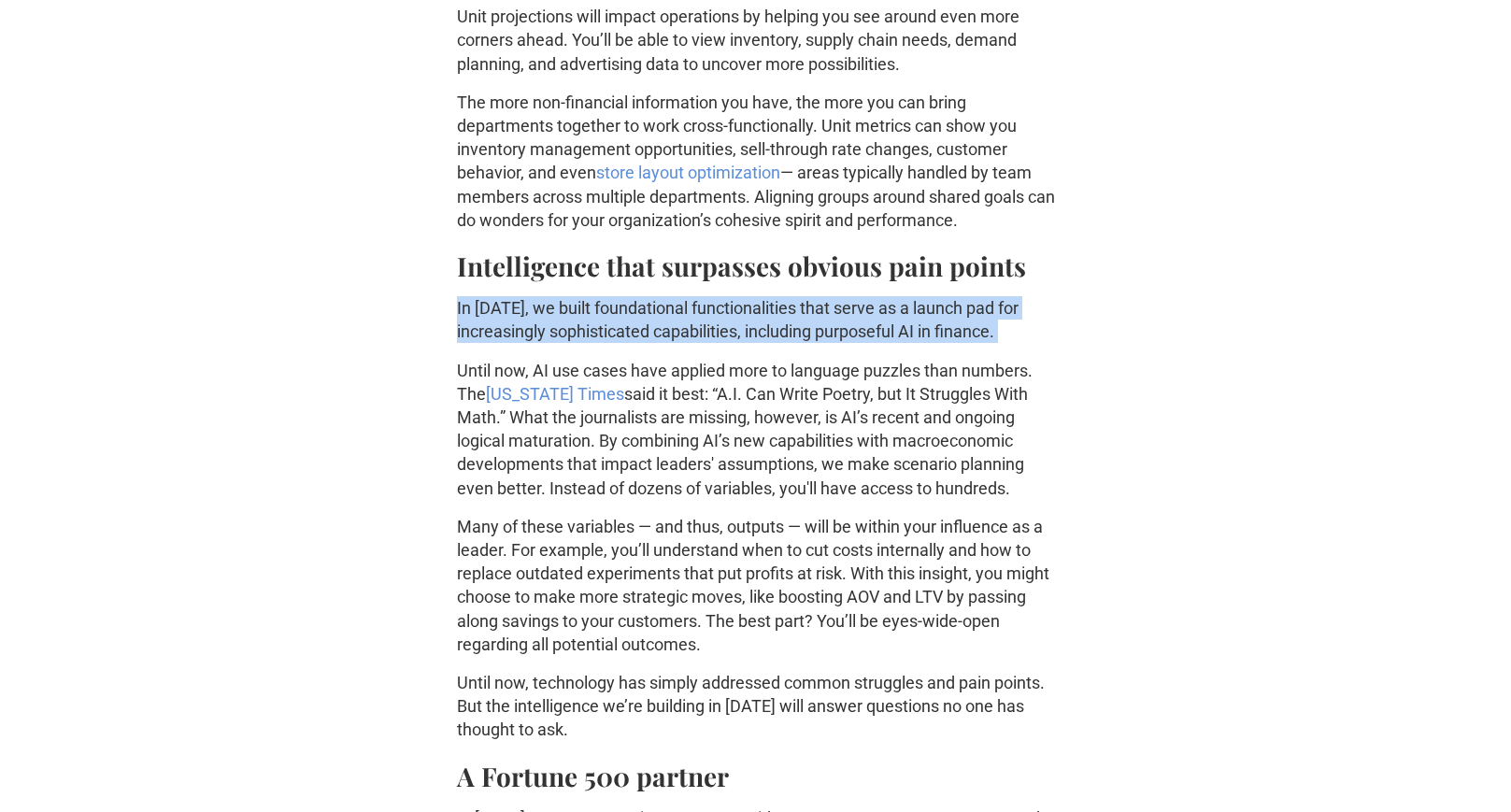
drag, startPoint x: 444, startPoint y: 308, endPoint x: 1070, endPoint y: 344, distance: 627.0
click at [1070, 344] on div "Previous post How to Measure Business Success with Better Metrics: An Expert Gu…" at bounding box center [756, 483] width 1391 height 2606
copy p "In 2024, we built foundational functionalities that serve as a launch pad for i…"
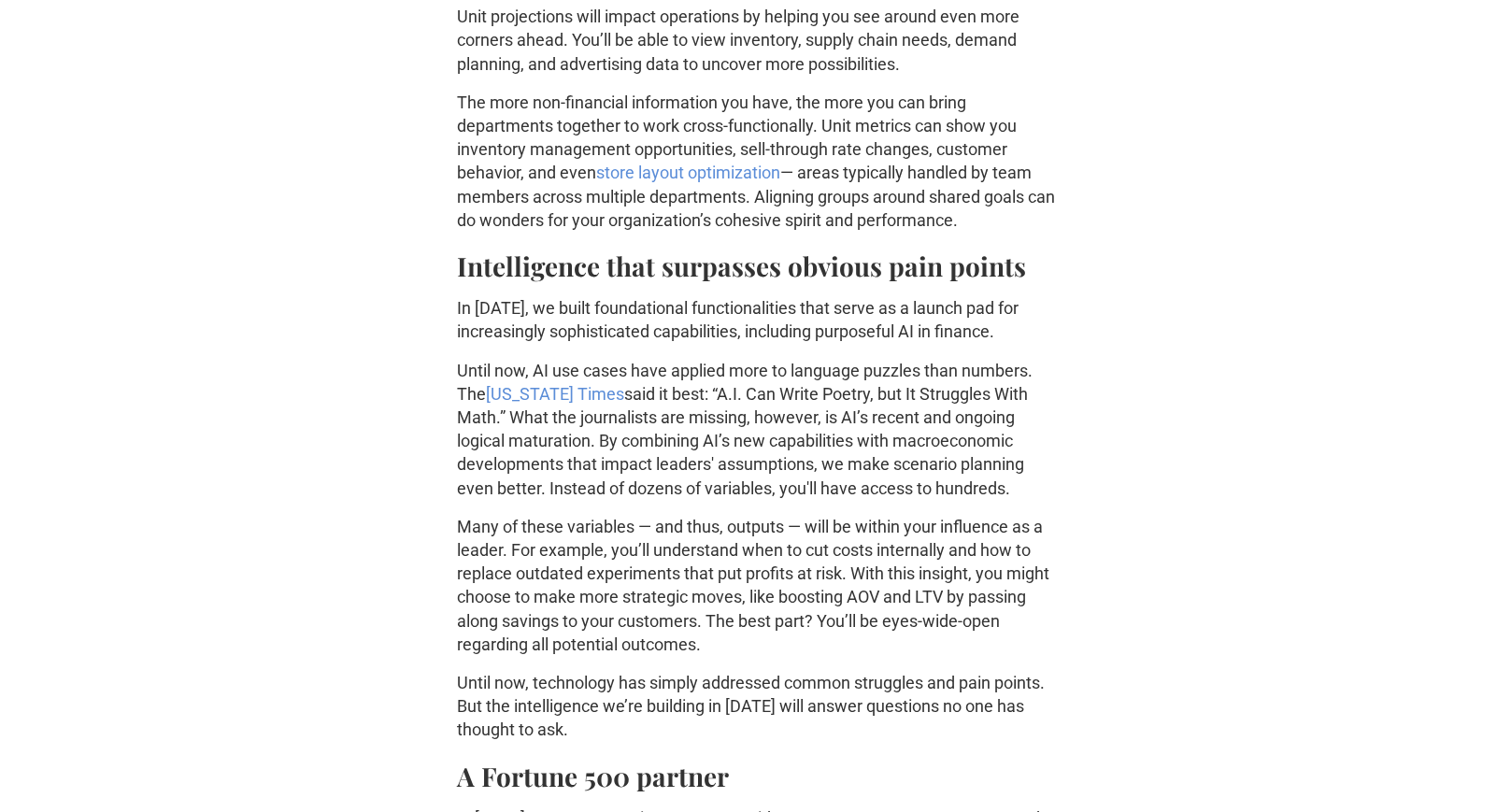
click at [713, 492] on p "Until now, AI use cases have applied more to language puzzles than numbers. The…" at bounding box center [756, 429] width 598 height 141
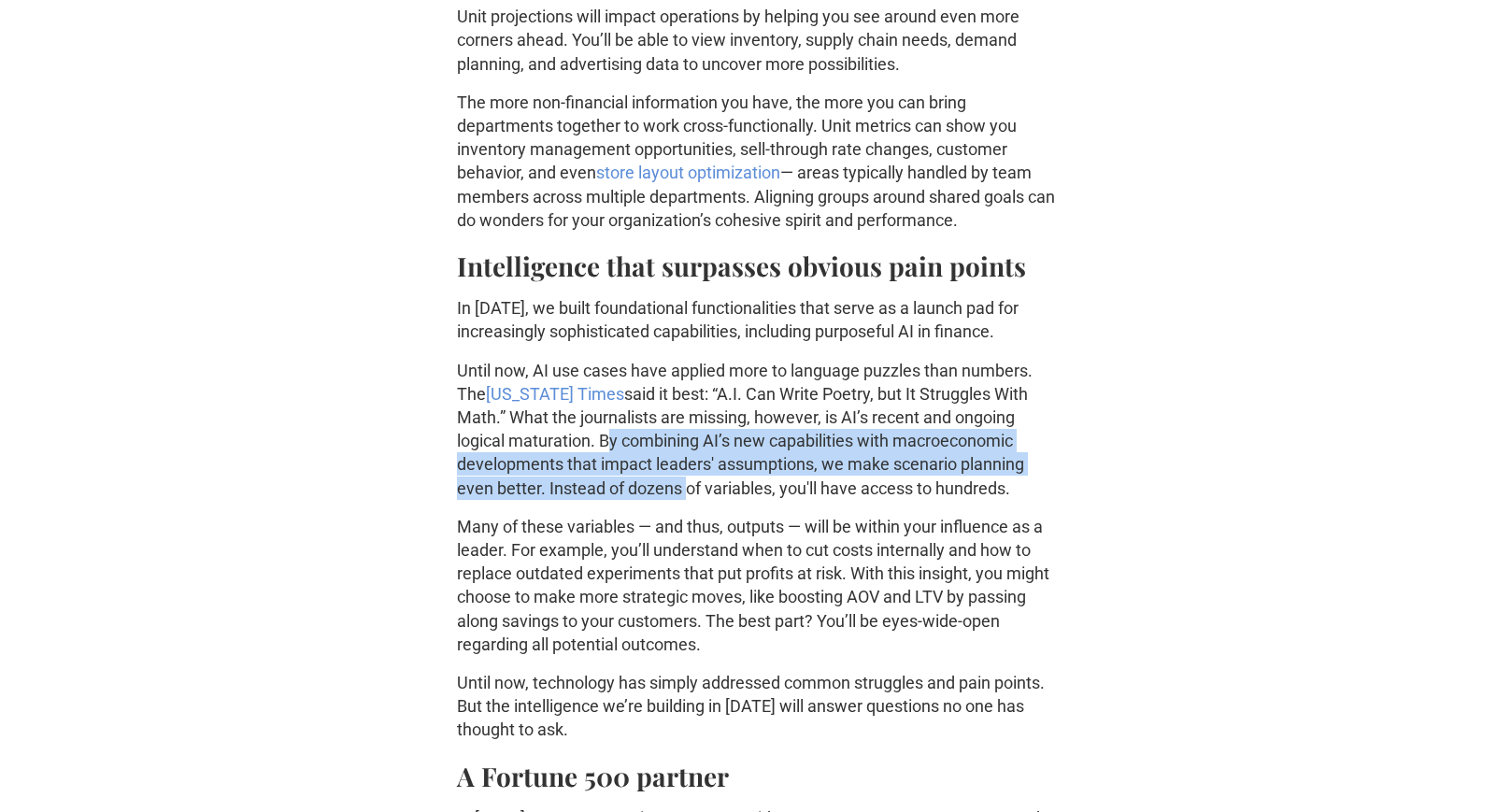
drag, startPoint x: 603, startPoint y: 439, endPoint x: 682, endPoint y: 491, distance: 94.6
click at [682, 491] on p "Until now, AI use cases have applied more to language puzzles than numbers. The…" at bounding box center [756, 429] width 598 height 141
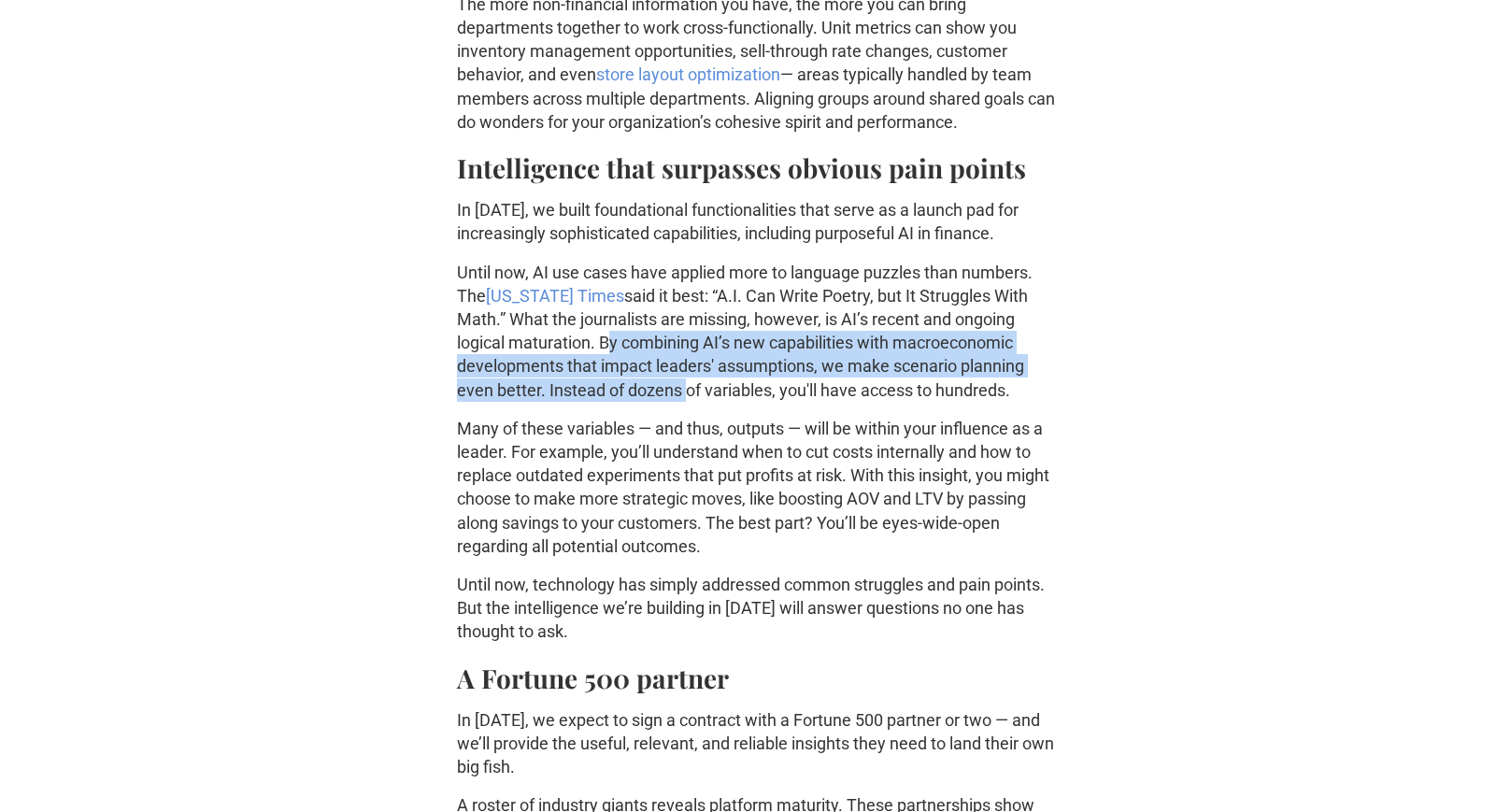
scroll to position [1303, 0]
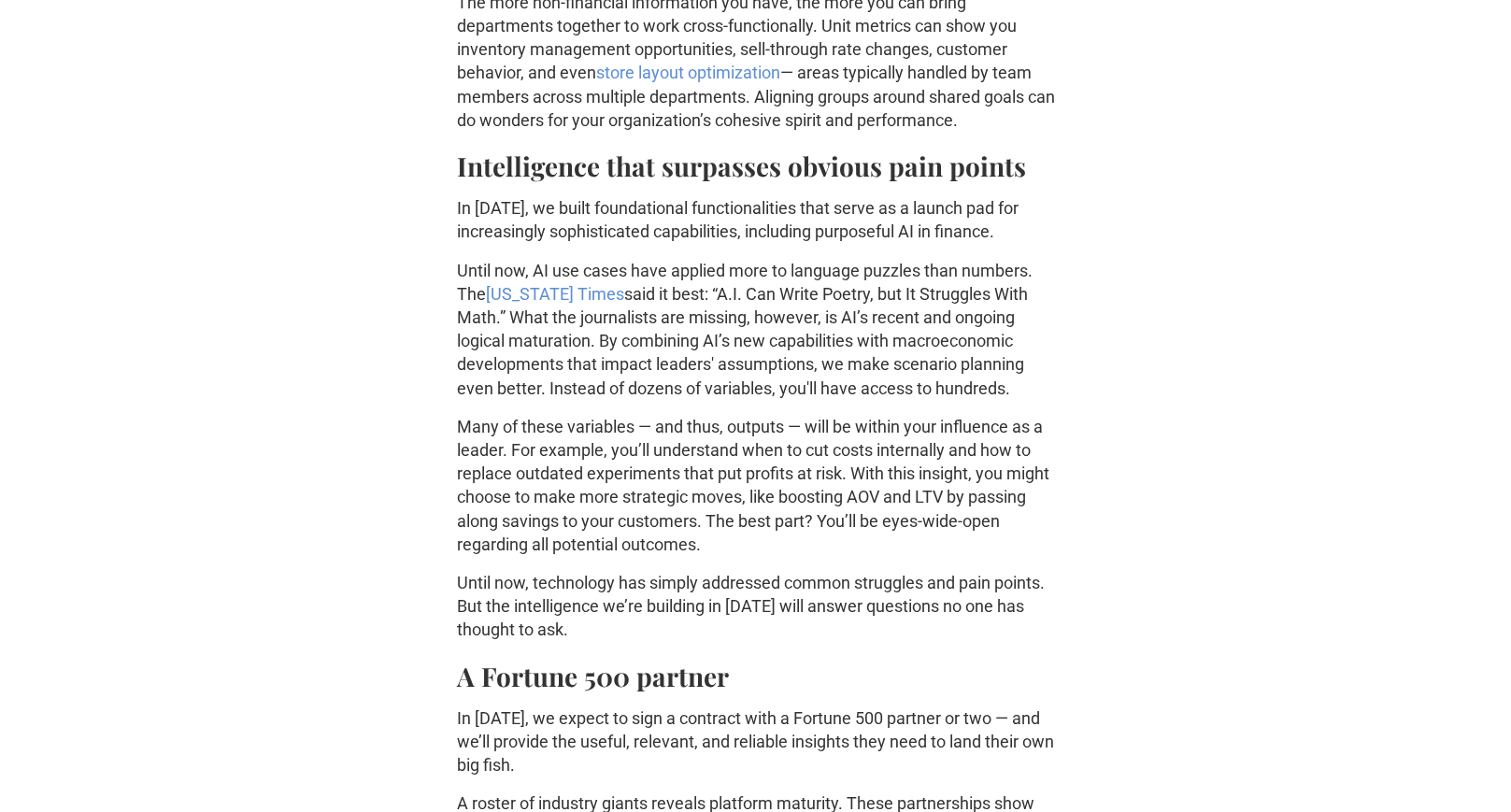
click at [831, 377] on p "Until now, AI use cases have applied more to language puzzles than numbers. The…" at bounding box center [756, 328] width 598 height 141
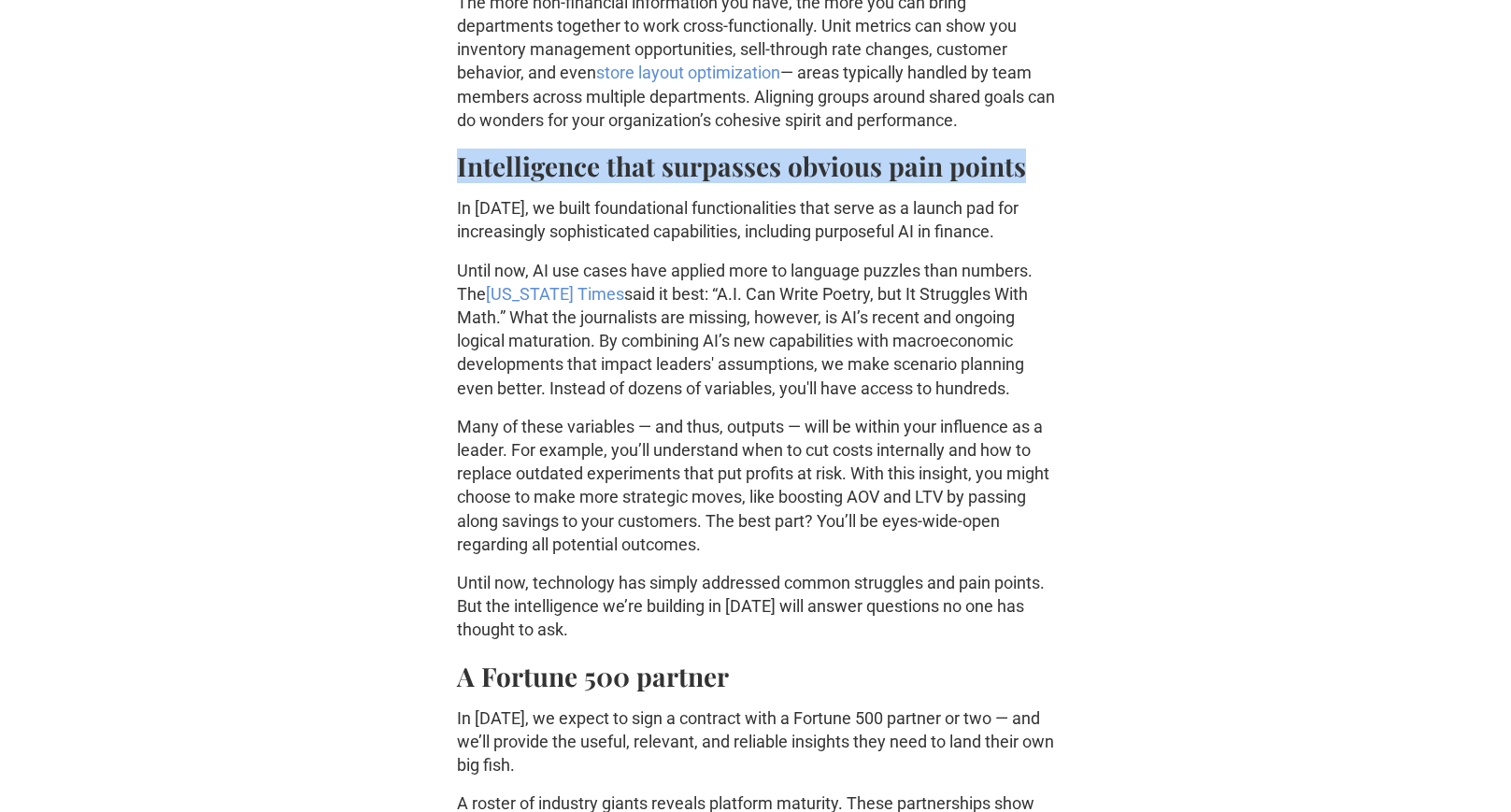
drag, startPoint x: 457, startPoint y: 174, endPoint x: 1047, endPoint y: 167, distance: 590.0
click at [1047, 167] on h2 "Intelligence that surpasses obvious pain points" at bounding box center [756, 166] width 598 height 31
copy strong "Intelligence that surpasses obvious pain points"
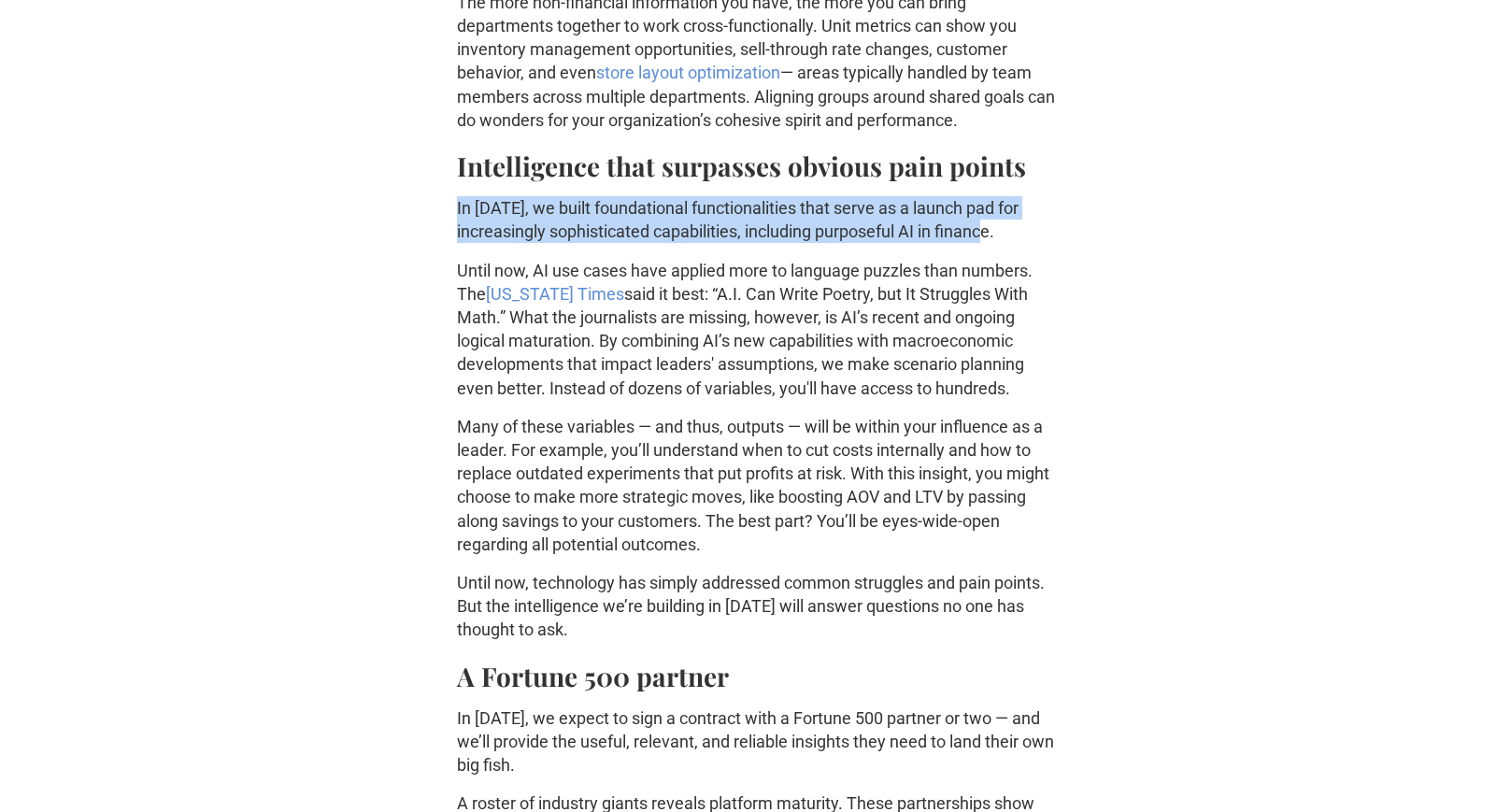
drag, startPoint x: 476, startPoint y: 209, endPoint x: 1020, endPoint y: 235, distance: 544.6
click at [1020, 235] on div "Previous post How to Measure Business Success with Better Metrics: An Expert Gu…" at bounding box center [756, 383] width 1391 height 2606
copy p "In 2024, we built foundational functionalities that serve as a launch pad for i…"
drag, startPoint x: 600, startPoint y: 343, endPoint x: 1058, endPoint y: 380, distance: 459.5
click at [1058, 380] on div "Previous post How to Measure Business Success with Better Metrics: An Expert Gu…" at bounding box center [756, 383] width 1391 height 2606
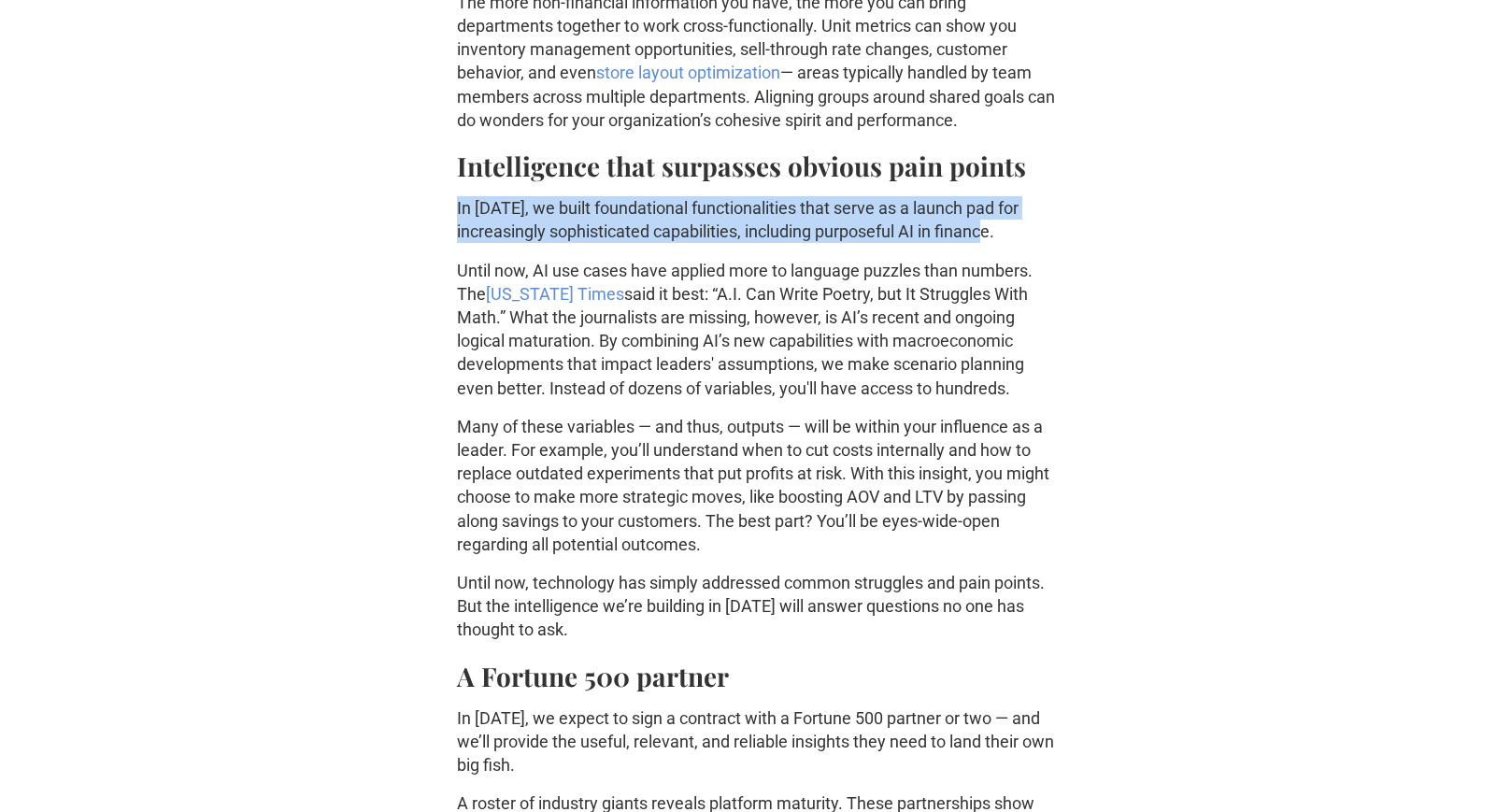
copy p "By combining AI’s new capabilities with macroeconomic developments that impact …"
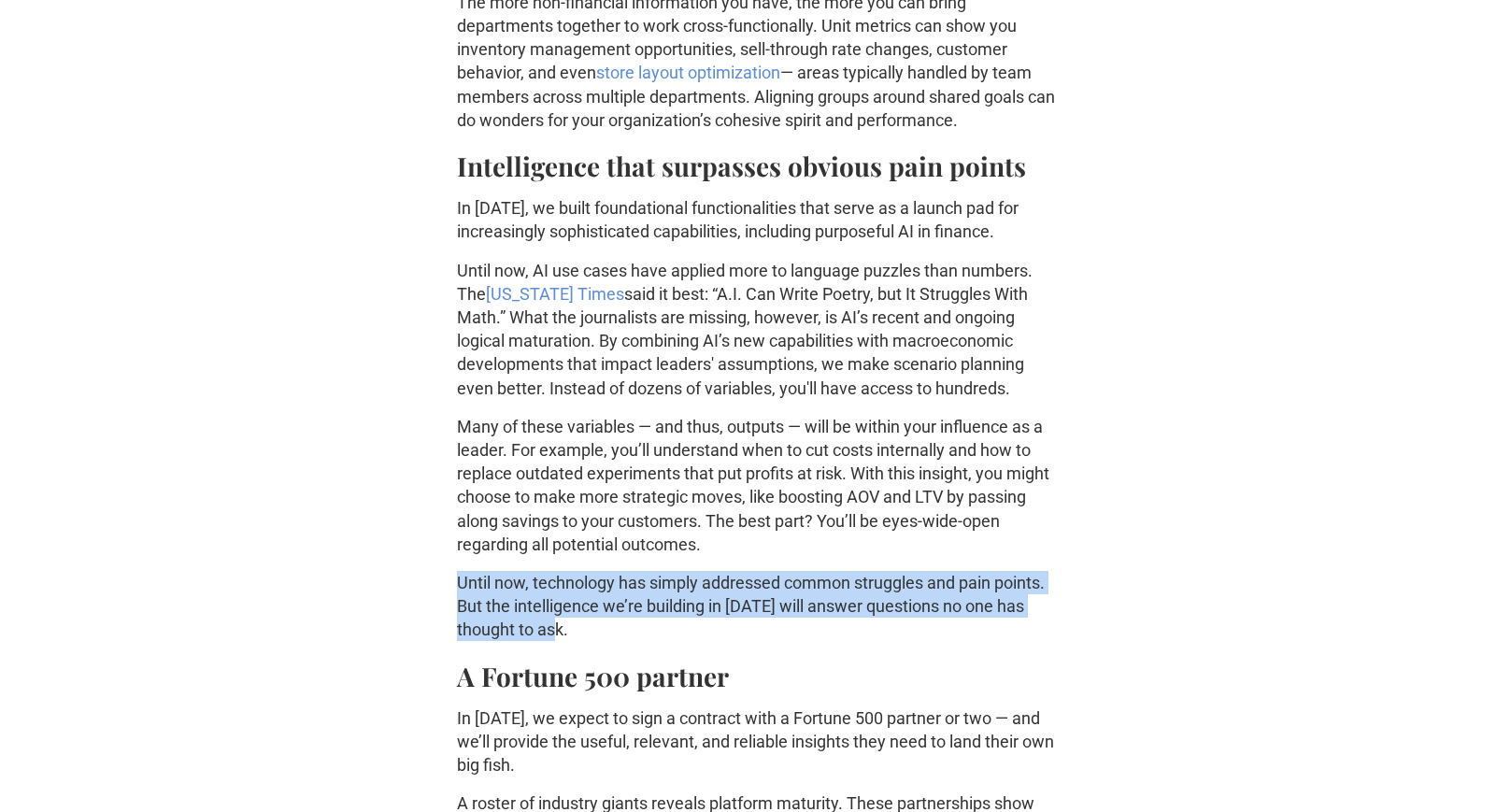
drag, startPoint x: 456, startPoint y: 580, endPoint x: 639, endPoint y: 627, distance: 188.9
click at [639, 627] on p "Until now, technology has simply addressed common struggles and pain points. Bu…" at bounding box center [756, 606] width 598 height 71
copy p "Until now, technology has simply addressed common struggles and pain points. Bu…"
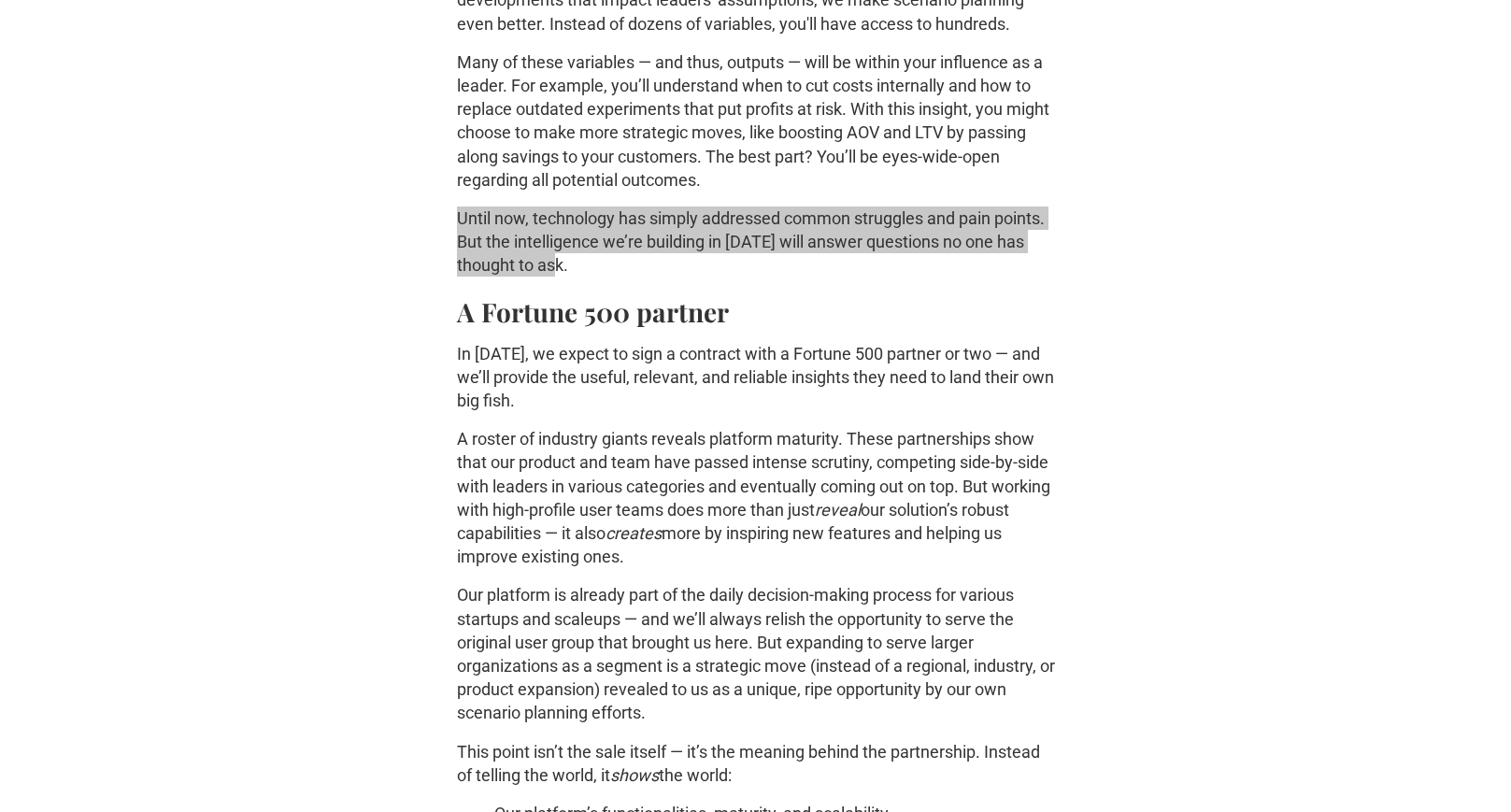
scroll to position [1682, 0]
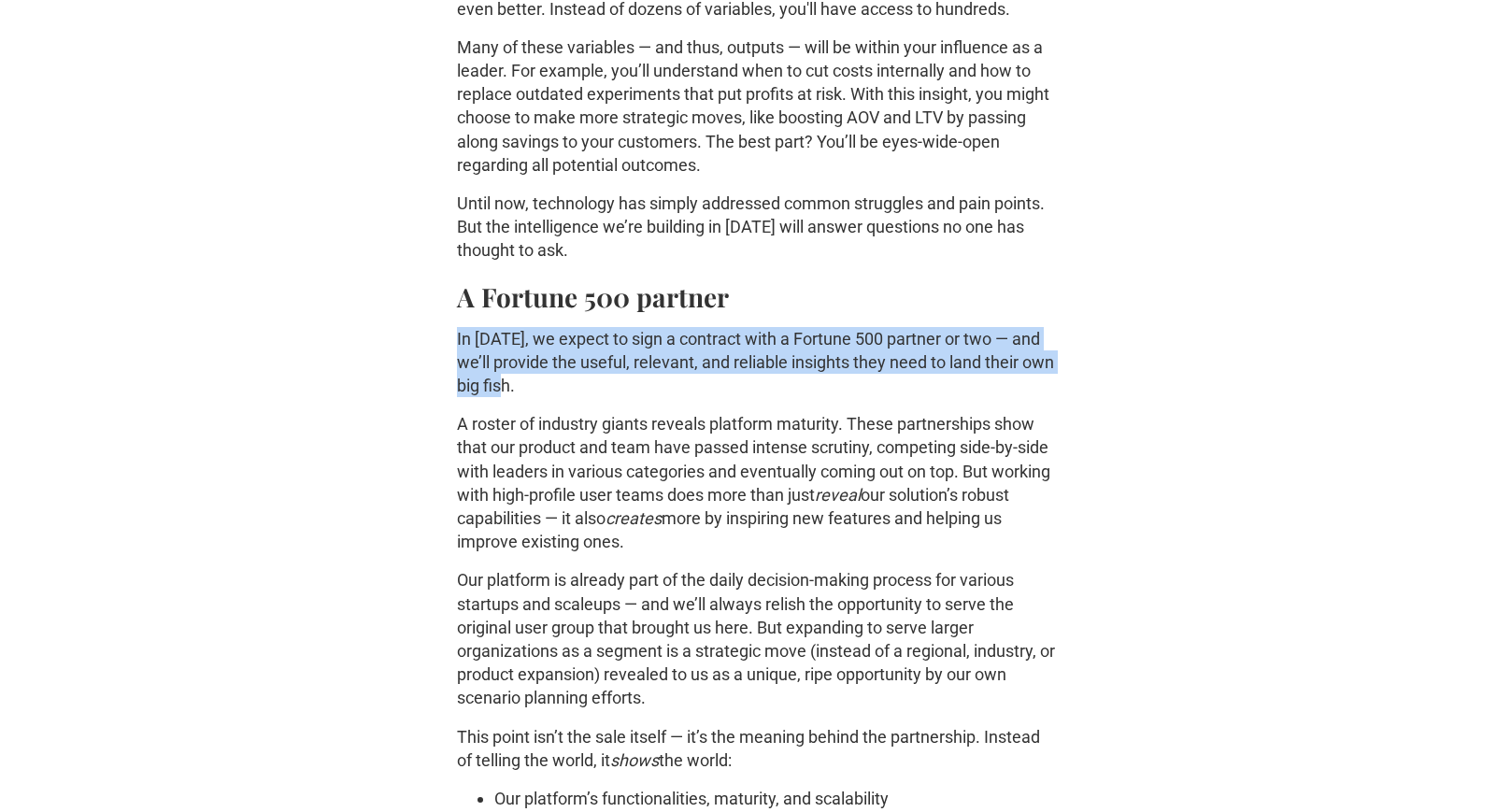
drag, startPoint x: 463, startPoint y: 336, endPoint x: 558, endPoint y: 379, distance: 104.3
click at [558, 379] on p "In 2025, we expect to sign a contract with a Fortune 500 partner or two — and w…" at bounding box center [756, 362] width 598 height 71
copy p "In 2025, we expect to sign a contract with a Fortune 500 partner or two — and w…"
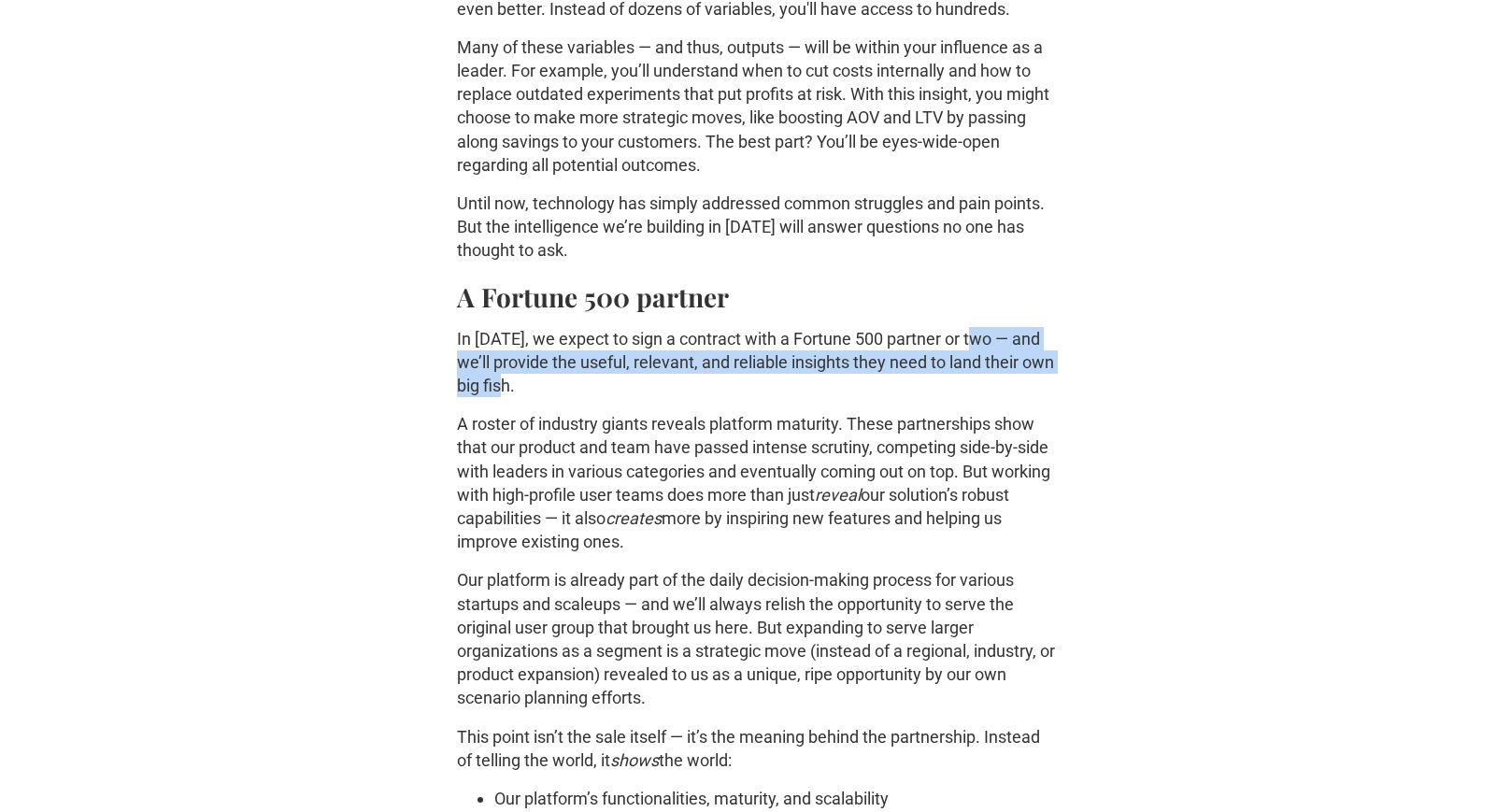
click at [982, 340] on p "In 2025, we expect to sign a contract with a Fortune 500 partner or two — and w…" at bounding box center [756, 362] width 598 height 71
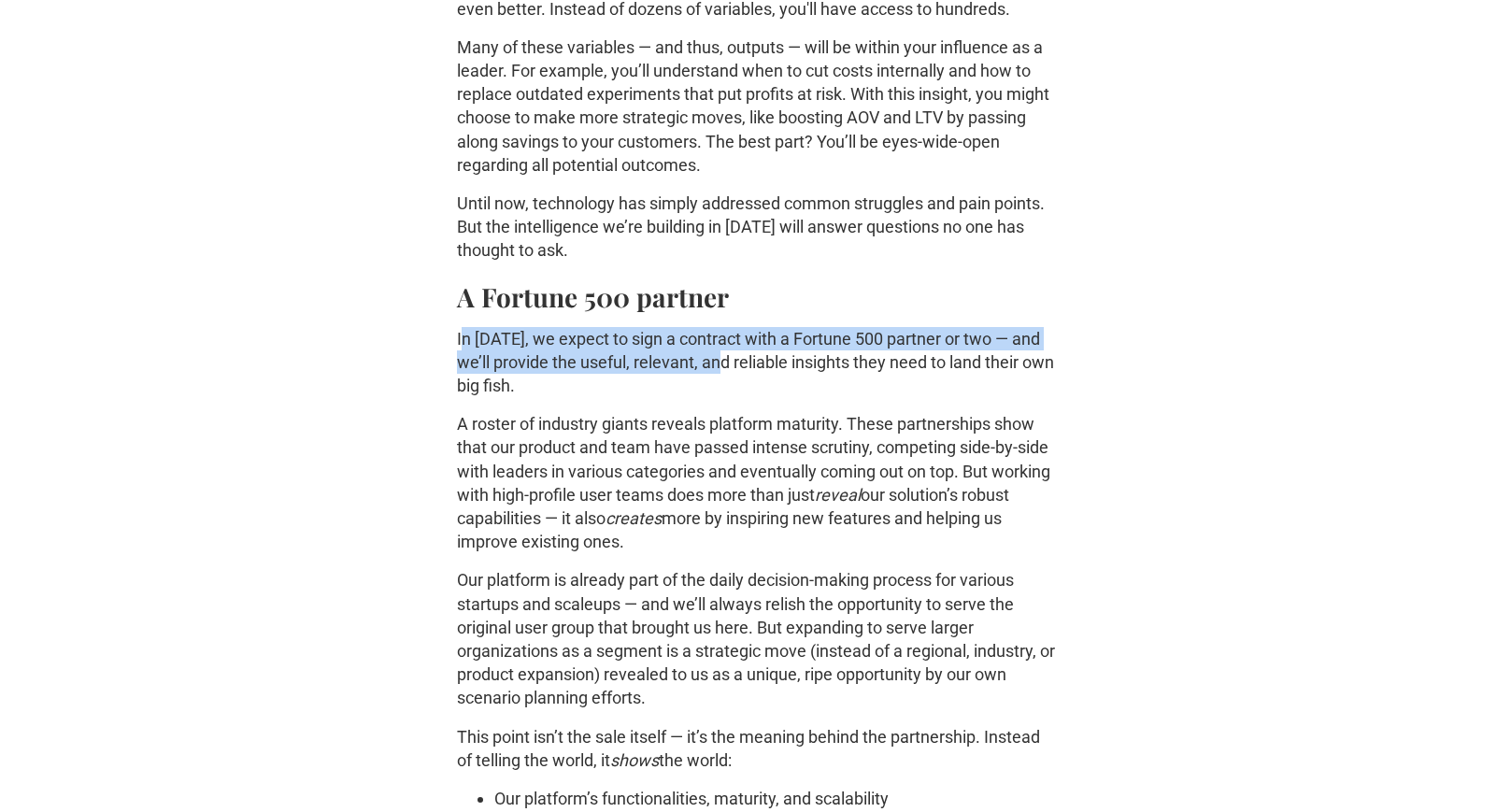
drag, startPoint x: 461, startPoint y: 341, endPoint x: 736, endPoint y: 350, distance: 275.1
click at [736, 350] on p "In 2025, we expect to sign a contract with a Fortune 500 partner or two — and w…" at bounding box center [756, 362] width 598 height 71
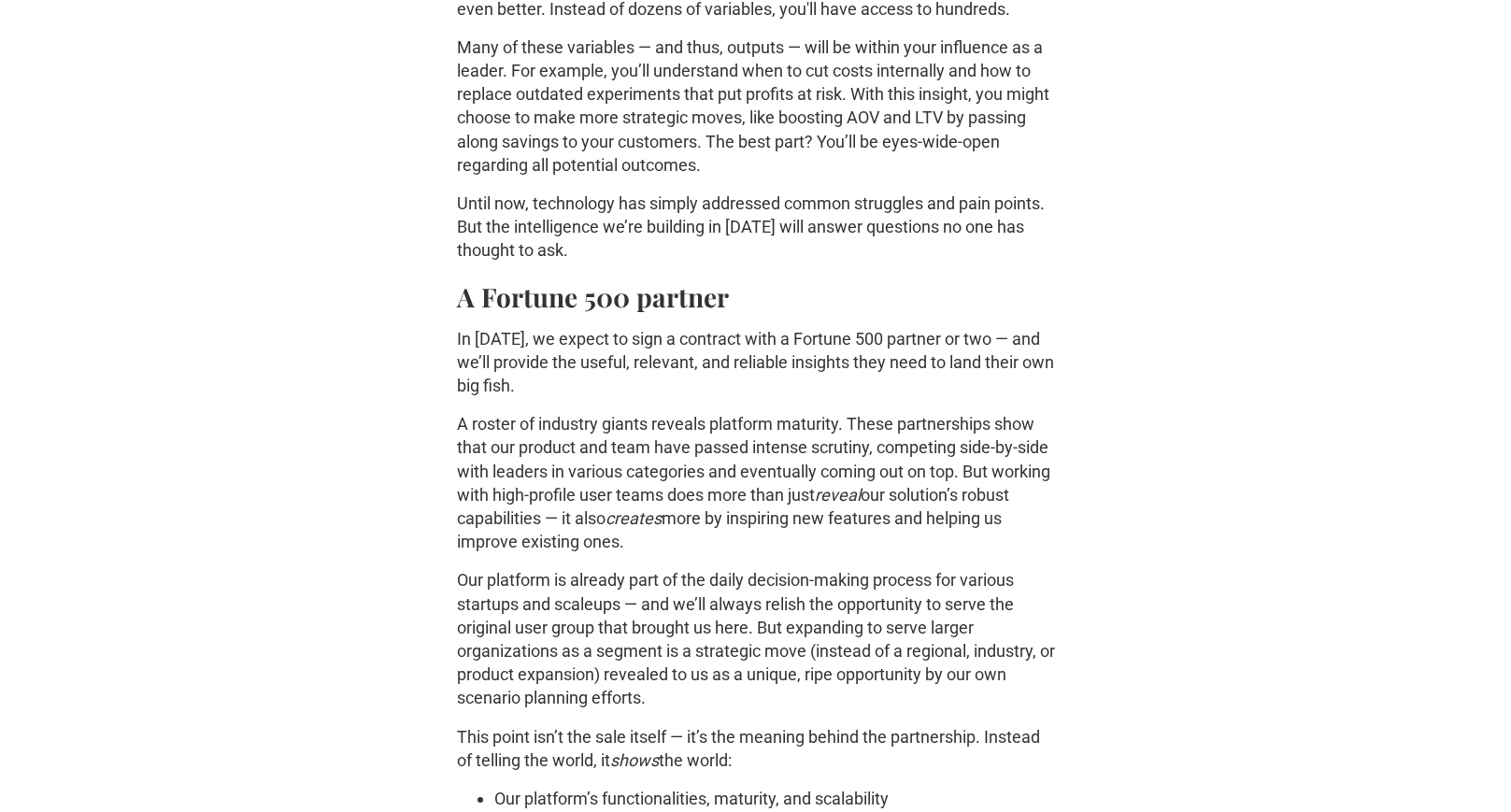
click at [1004, 337] on p "In 2025, we expect to sign a contract with a Fortune 500 partner or two — and w…" at bounding box center [756, 362] width 598 height 71
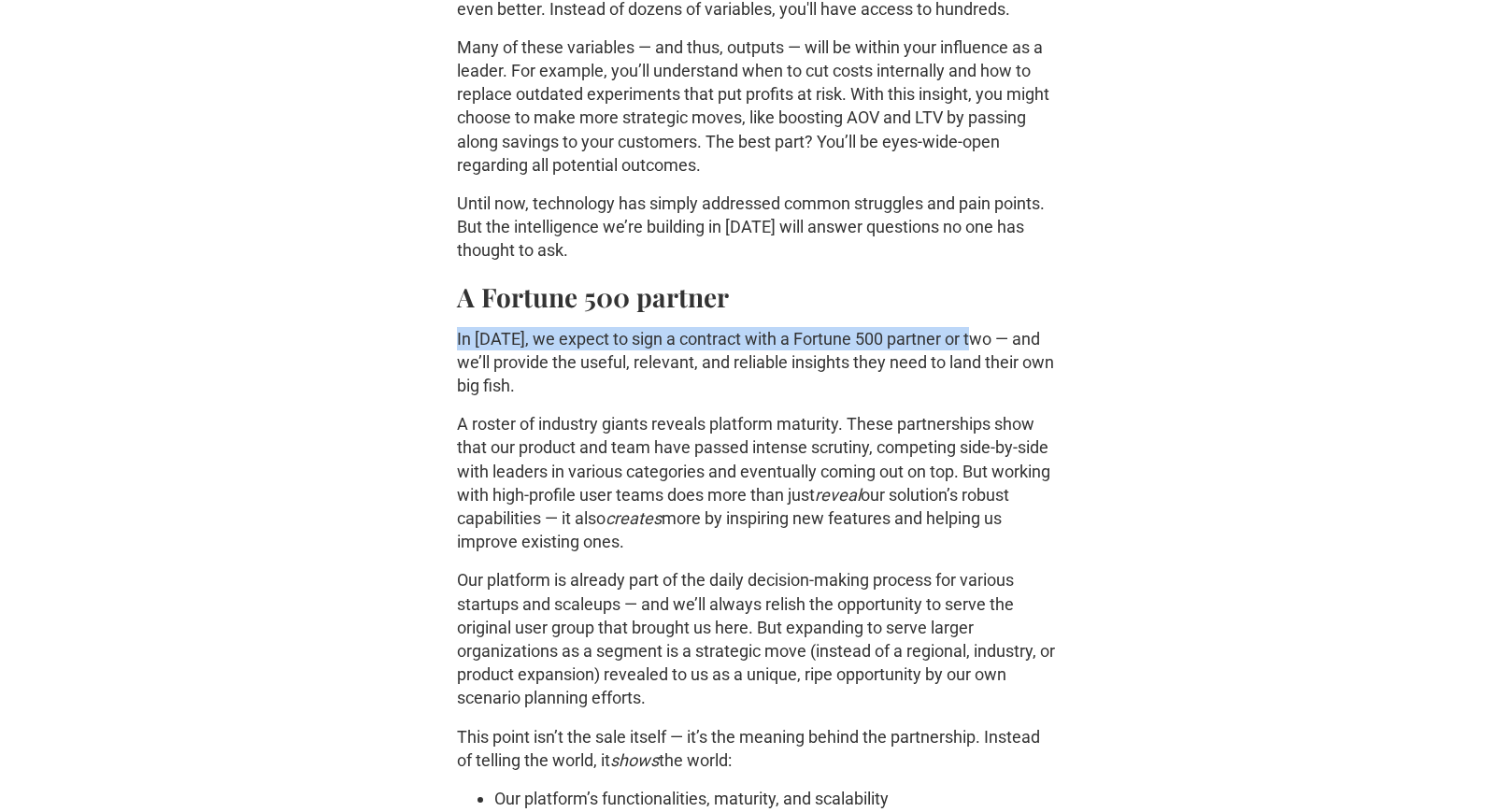
drag, startPoint x: 984, startPoint y: 339, endPoint x: 414, endPoint y: 336, distance: 570.0
click at [414, 336] on div "Previous post How to Measure Business Success with Better Metrics: An Expert Gu…" at bounding box center [756, 4] width 1391 height 2606
copy p "In 2025, we expect to sign a contract with a Fortune 500 partner or two"
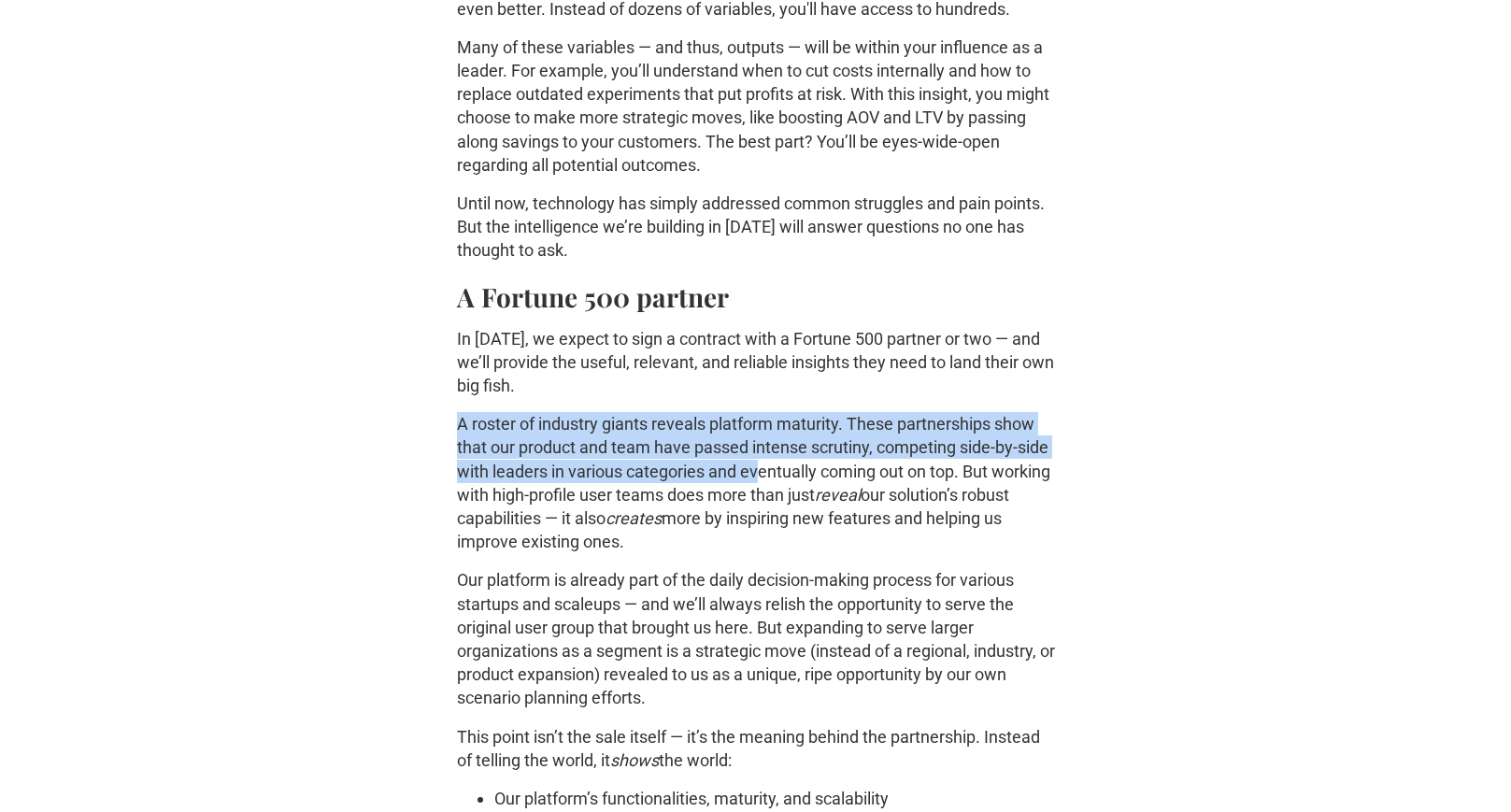
drag, startPoint x: 451, startPoint y: 423, endPoint x: 760, endPoint y: 472, distance: 312.9
click at [760, 472] on div "Previous post How to Measure Business Success with Better Metrics: An Expert Gu…" at bounding box center [756, 4] width 1391 height 2606
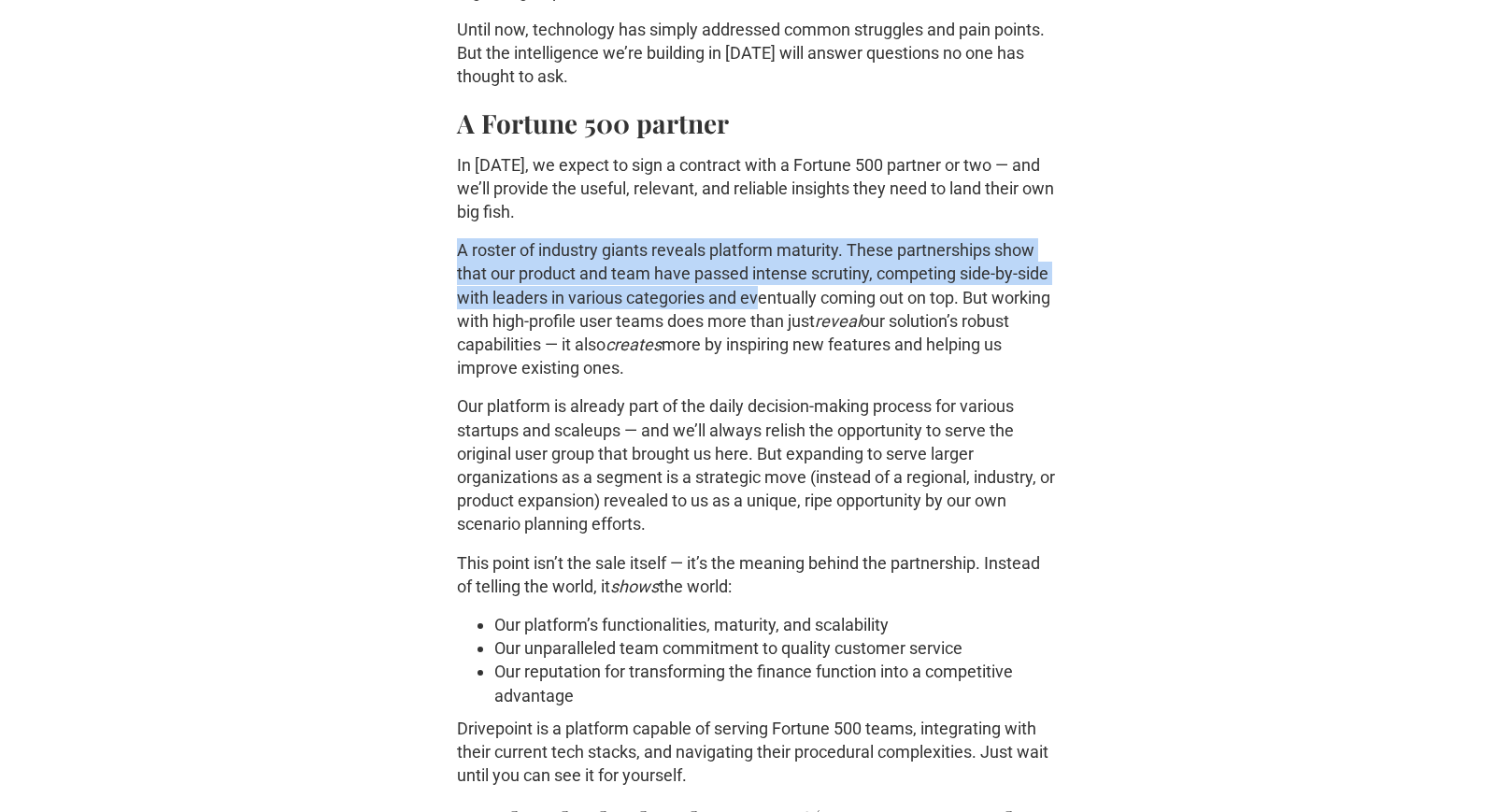
scroll to position [1863, 0]
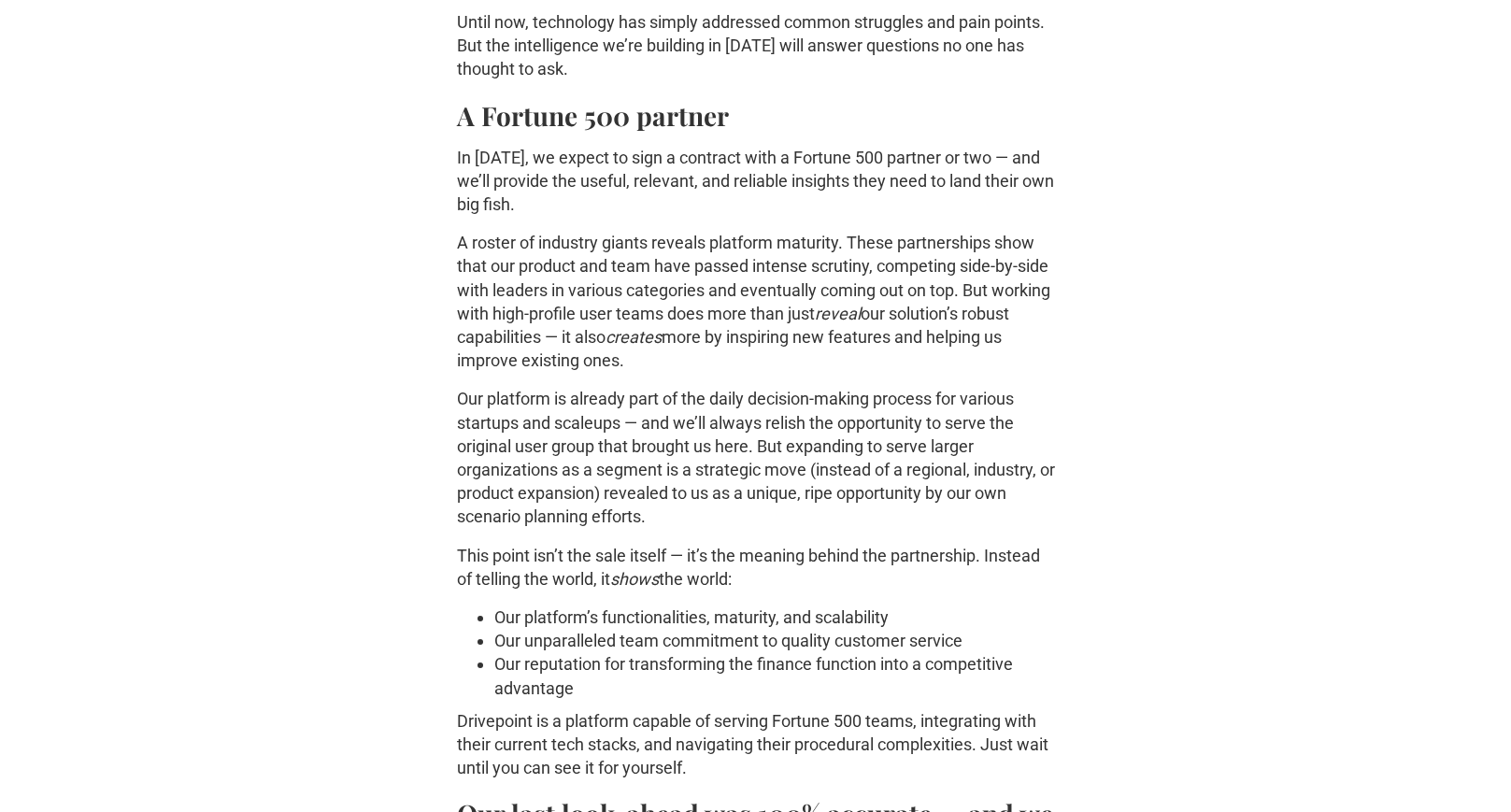
click at [849, 322] on p "A roster of industry giants reveals platform maturity. These partnerships show …" at bounding box center [756, 300] width 598 height 141
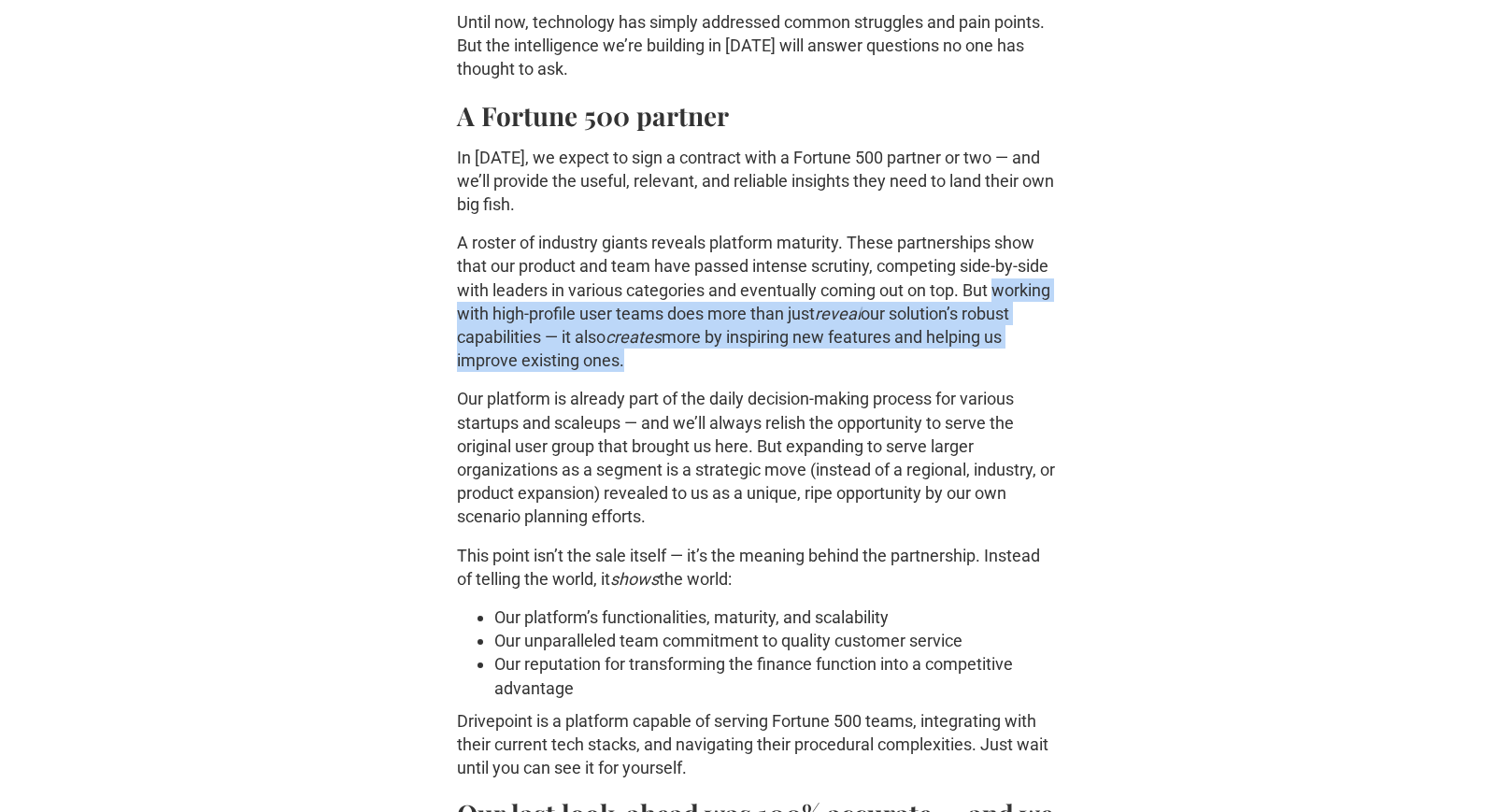
drag, startPoint x: 452, startPoint y: 313, endPoint x: 674, endPoint y: 349, distance: 224.9
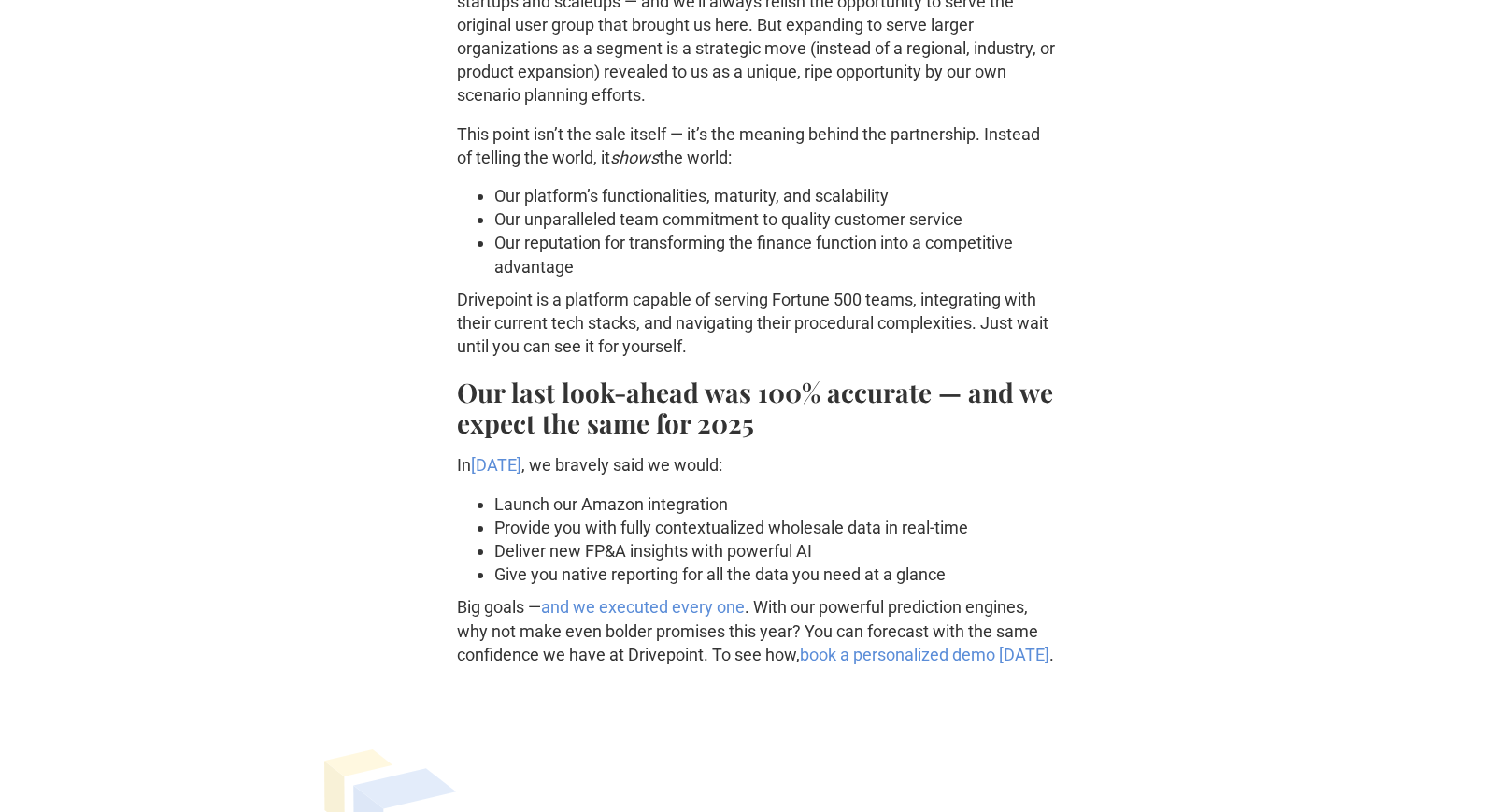
scroll to position [2292, 0]
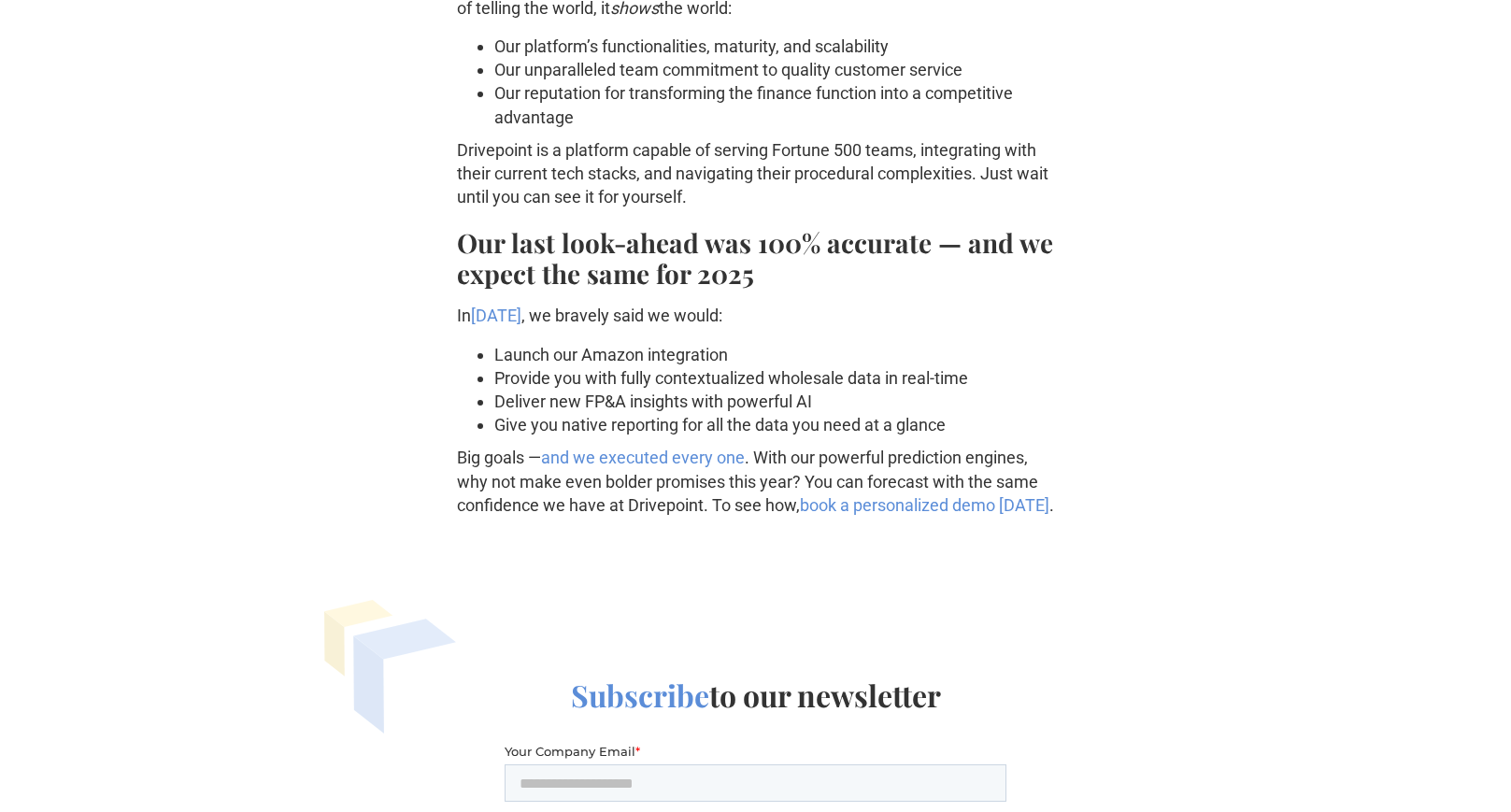
scroll to position [2440, 0]
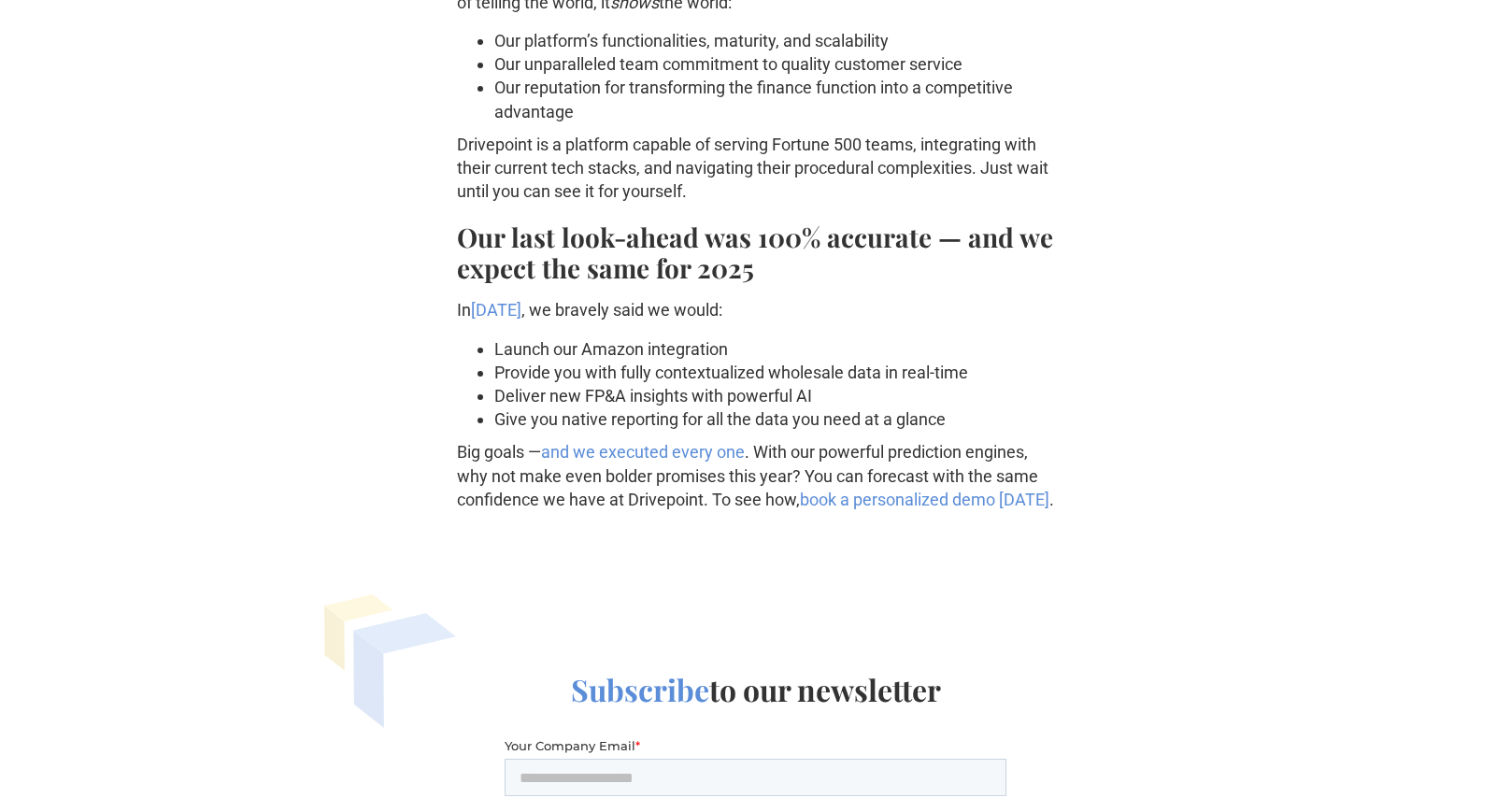
click at [457, 237] on strong "Our last look-ahead was 100% accurate — and we expect the same for 2025" at bounding box center [755, 252] width 596 height 66
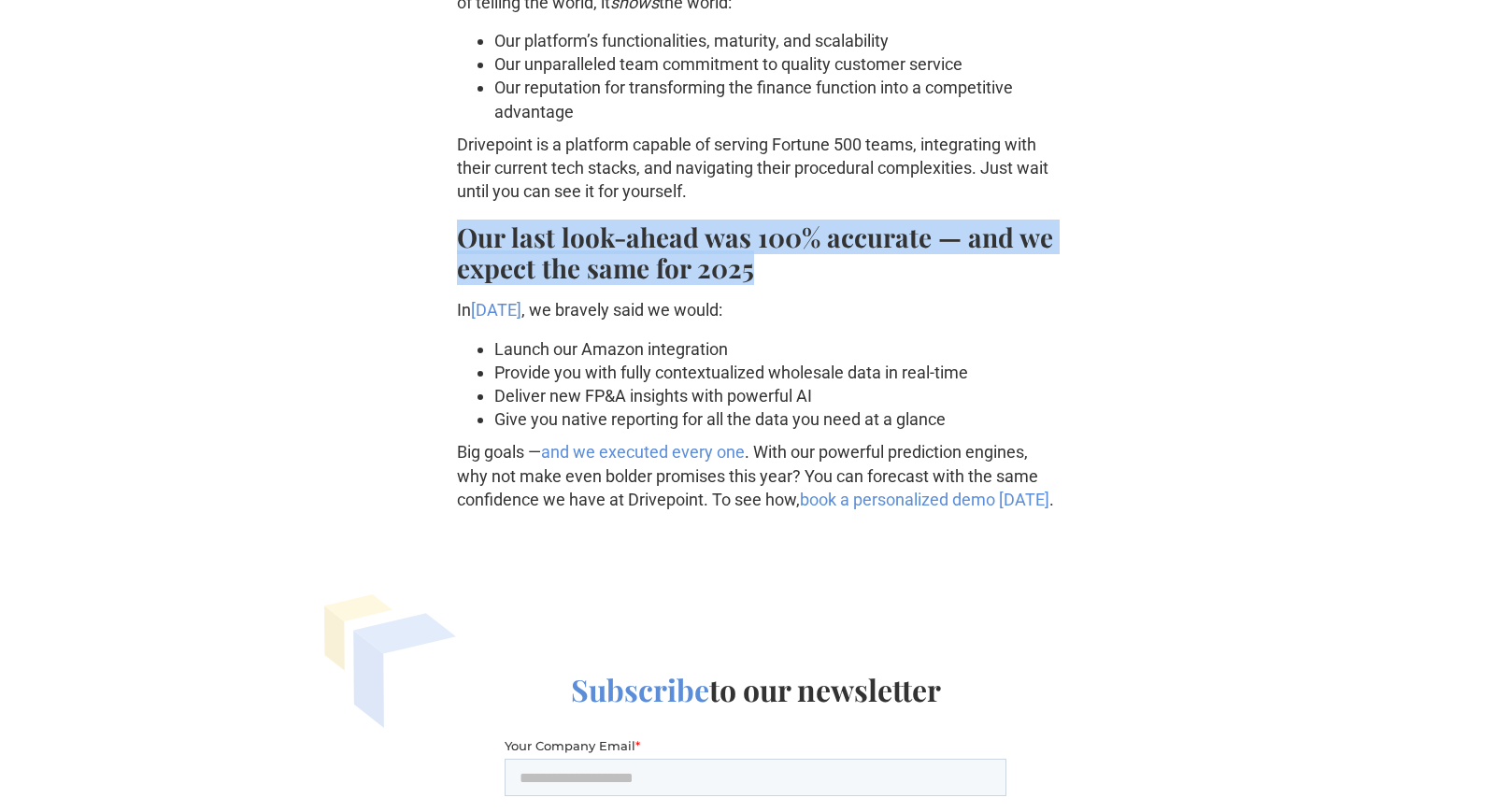
drag, startPoint x: 464, startPoint y: 235, endPoint x: 820, endPoint y: 277, distance: 358.5
click at [820, 277] on h2 "Our last look-ahead was 100% accurate — and we expect the same for 2025" at bounding box center [756, 252] width 598 height 62
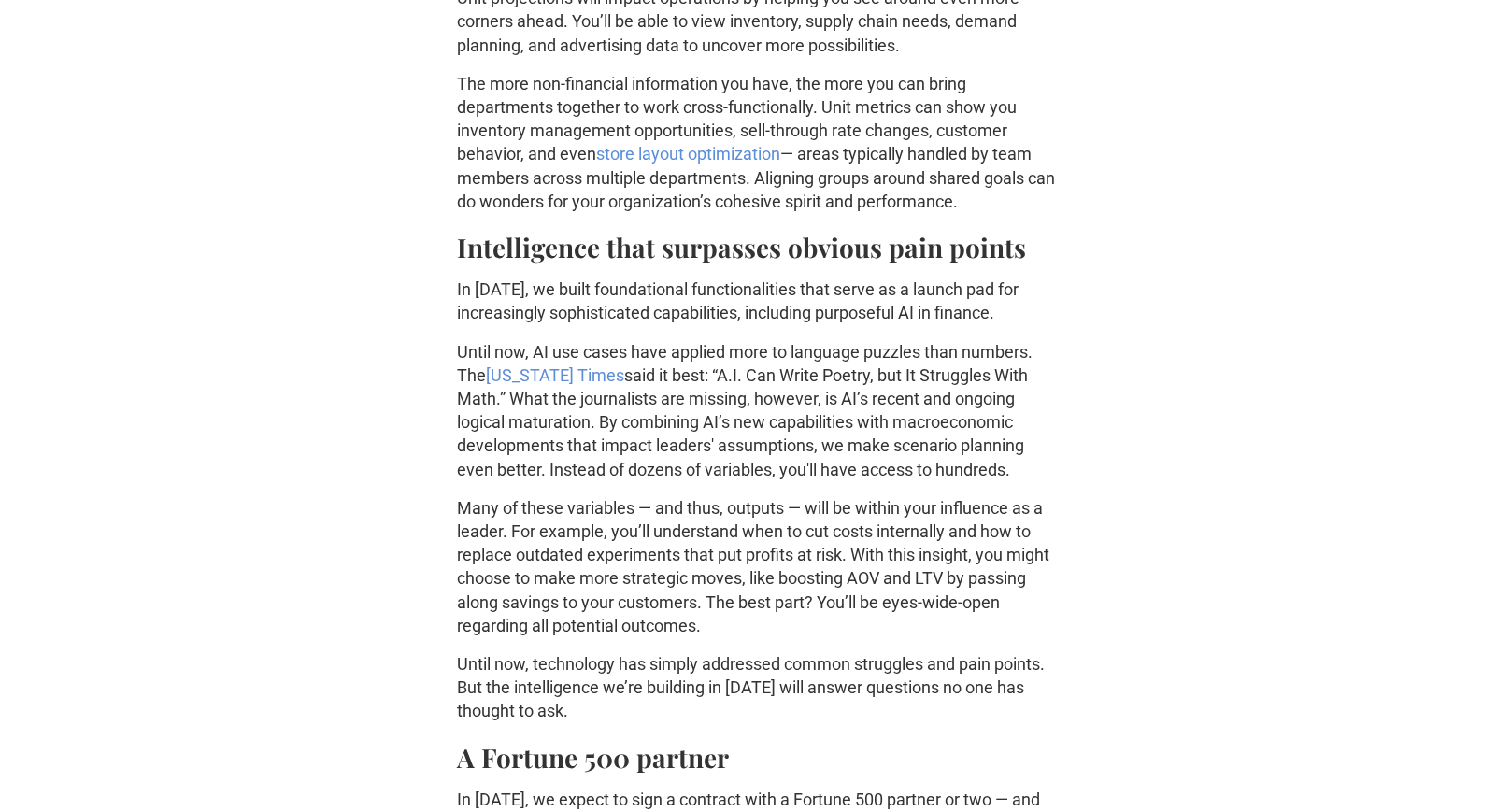
scroll to position [0, 0]
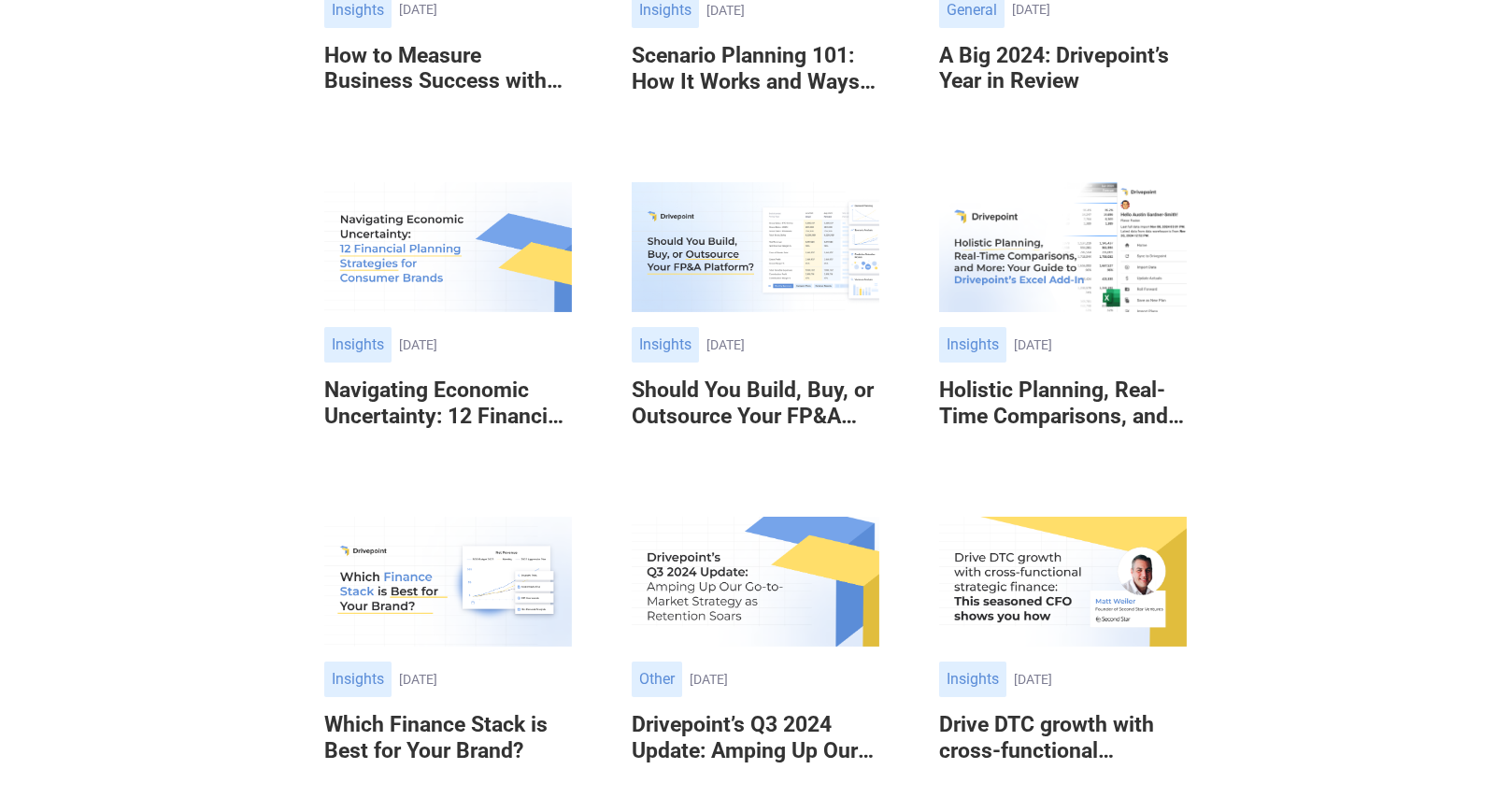
scroll to position [739, 0]
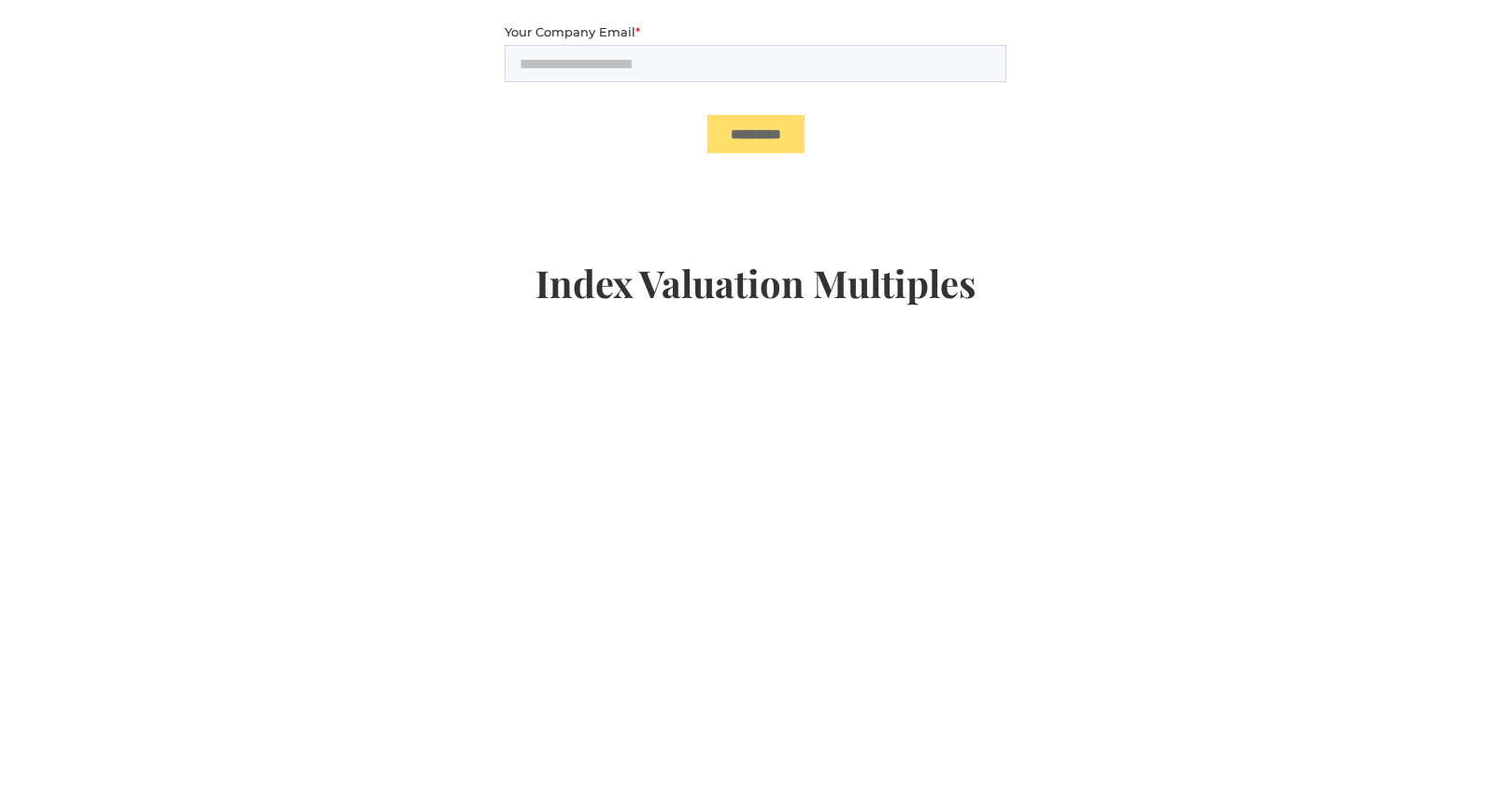
scroll to position [186, 0]
